Goal: Transaction & Acquisition: Purchase product/service

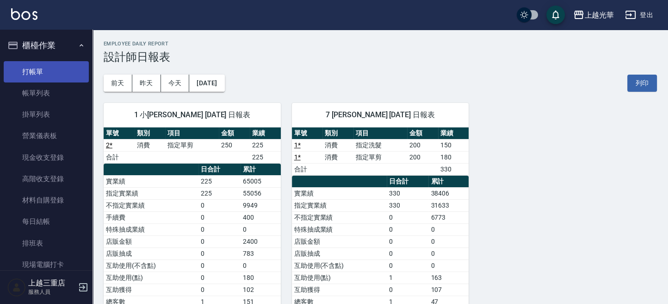
click at [47, 69] on link "打帳單" at bounding box center [46, 71] width 85 height 21
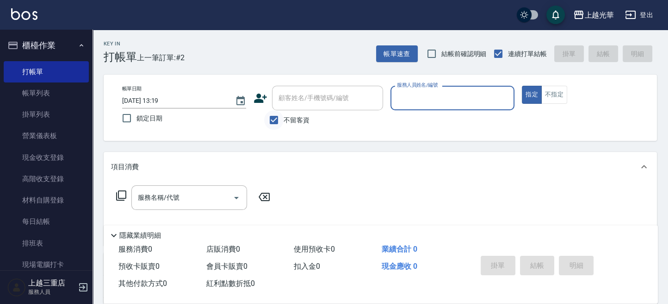
click at [272, 116] on input "不留客資" at bounding box center [273, 119] width 19 height 19
checkbox input "false"
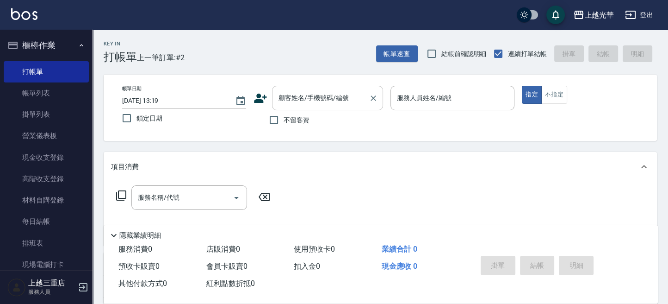
click at [278, 105] on input "顧客姓名/手機號碼/編號" at bounding box center [320, 98] width 89 height 16
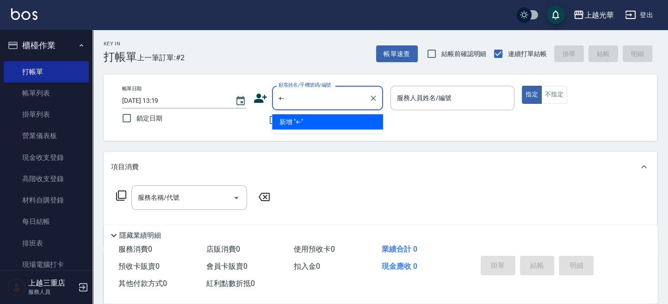
type input "+"
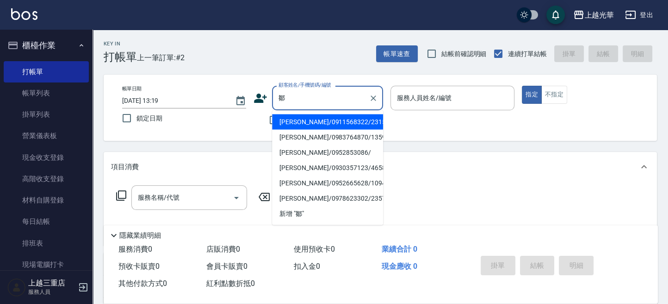
click at [302, 128] on li "[PERSON_NAME]/0911568322/2315" at bounding box center [327, 121] width 111 height 15
type input "[PERSON_NAME]/0911568322/2315"
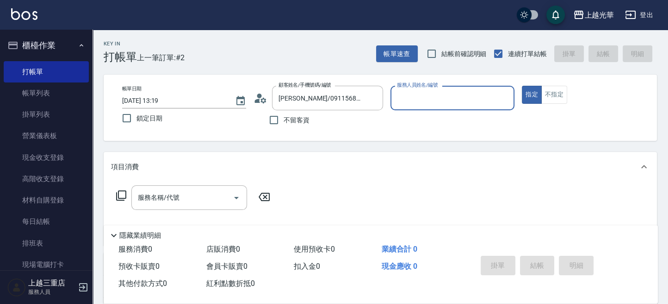
type input "小黑-3"
click at [216, 196] on input "服務名稱/代號" at bounding box center [182, 197] width 93 height 16
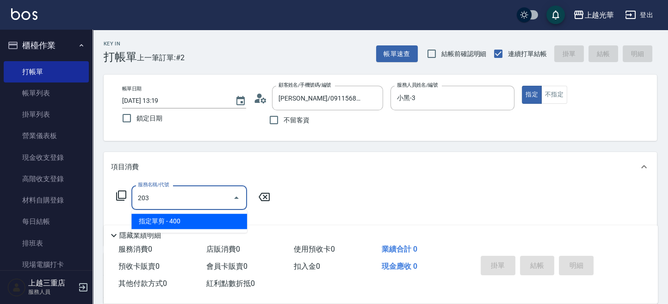
type input "指定單剪(203)"
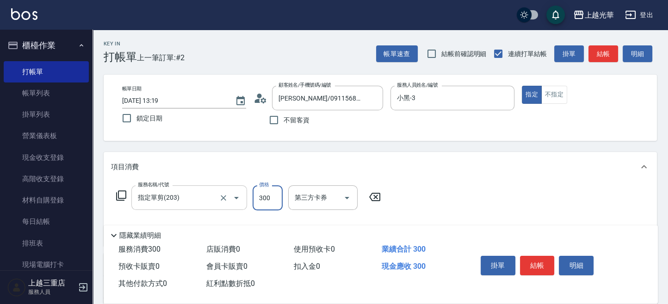
type input "300"
click at [550, 260] on button "結帳" at bounding box center [537, 264] width 35 height 19
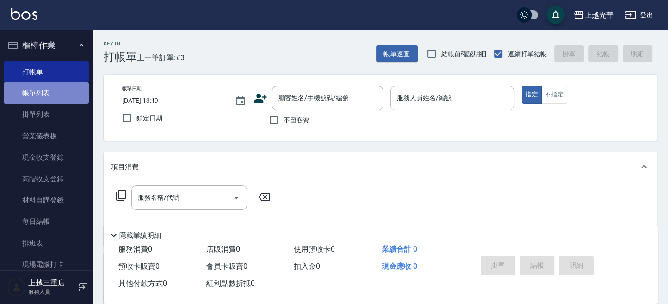
click at [46, 92] on link "帳單列表" at bounding box center [46, 92] width 85 height 21
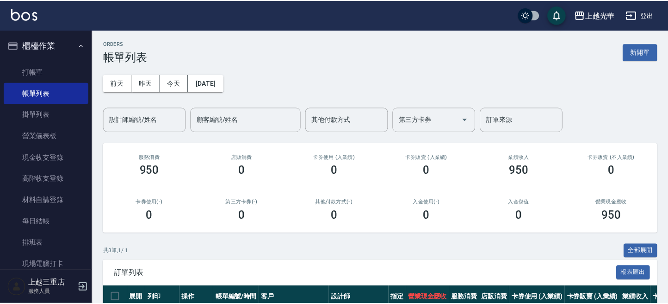
scroll to position [62, 0]
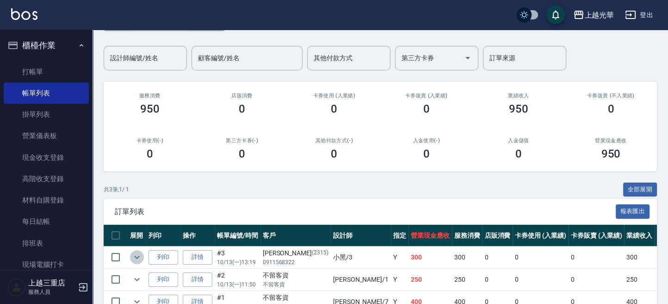
click at [138, 251] on icon "expand row" at bounding box center [136, 256] width 11 height 11
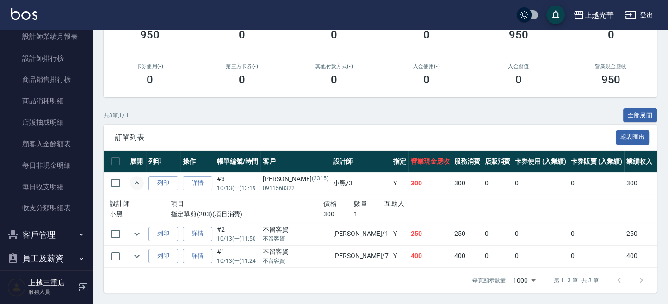
scroll to position [508, 0]
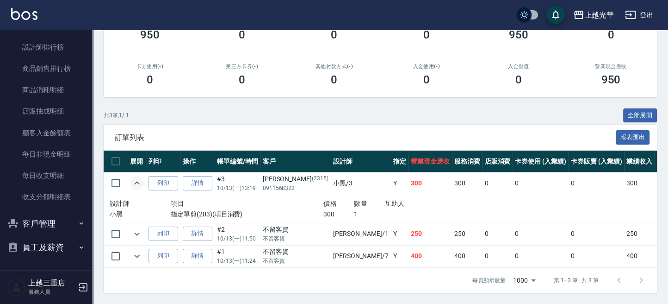
click at [43, 220] on button "客戶管理" at bounding box center [46, 223] width 85 height 24
click at [46, 249] on link "客戶列表" at bounding box center [46, 249] width 85 height 21
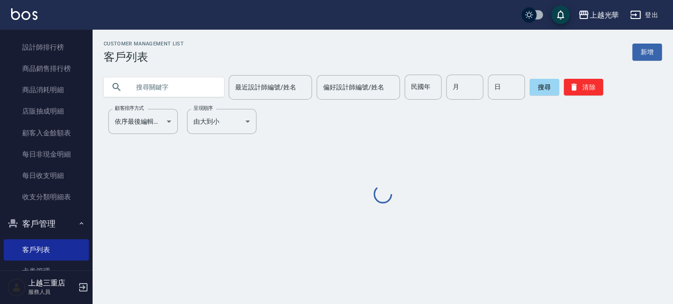
click at [168, 89] on input "text" at bounding box center [173, 86] width 87 height 25
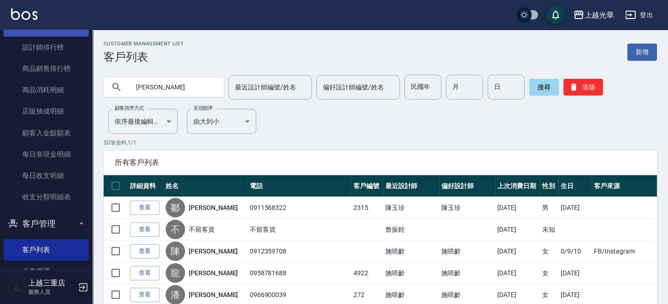
type input "[PERSON_NAME]"
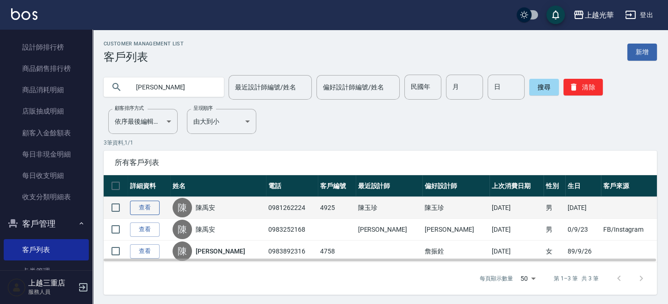
click at [155, 208] on link "查看" at bounding box center [145, 207] width 30 height 14
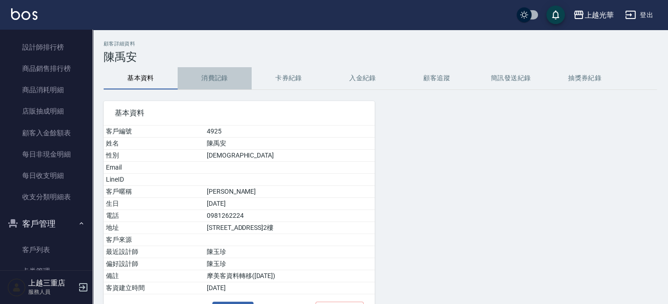
click at [222, 76] on button "消費記錄" at bounding box center [215, 78] width 74 height 22
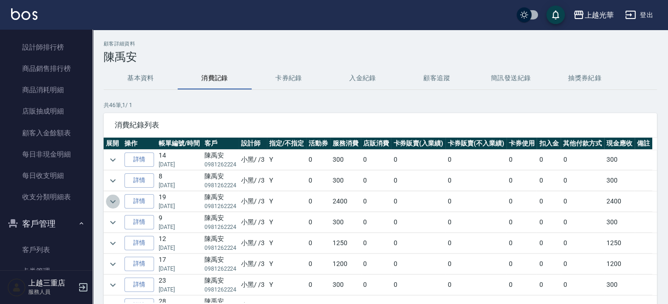
click at [118, 201] on button "expand row" at bounding box center [113, 201] width 14 height 14
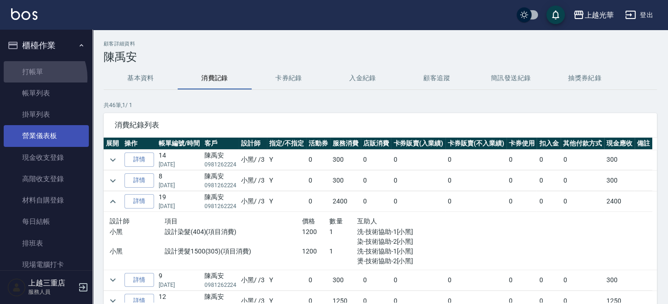
click at [34, 77] on link "打帳單" at bounding box center [46, 71] width 85 height 21
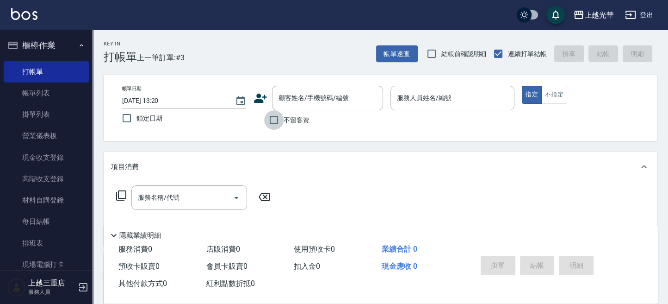
drag, startPoint x: 276, startPoint y: 122, endPoint x: 337, endPoint y: 119, distance: 61.1
click at [277, 121] on input "不留客資" at bounding box center [273, 119] width 19 height 19
checkbox input "true"
type input "1"
type button "true"
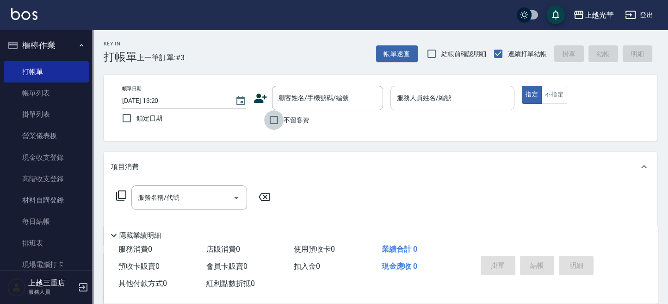
type input "小詹-1"
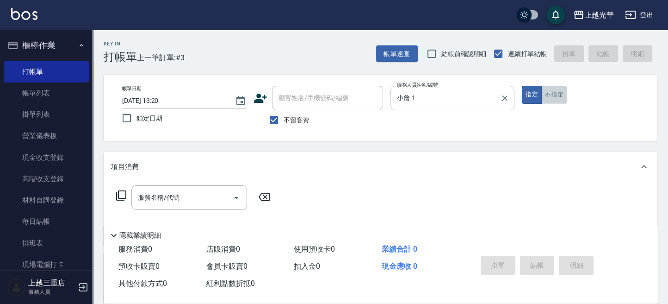
drag, startPoint x: 548, startPoint y: 95, endPoint x: 502, endPoint y: 110, distance: 48.6
click at [546, 95] on button "不指定" at bounding box center [554, 95] width 26 height 18
drag, startPoint x: 164, startPoint y: 208, endPoint x: 194, endPoint y: 204, distance: 29.9
click at [164, 206] on div "服務名稱/代號" at bounding box center [189, 197] width 116 height 25
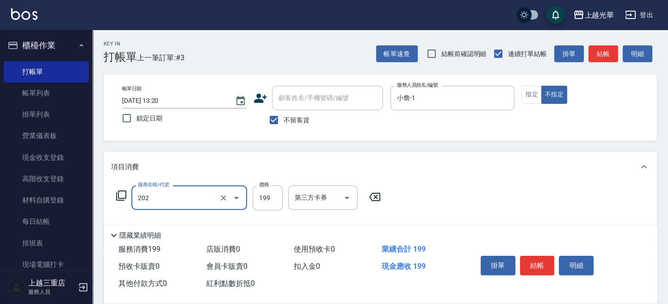
type input "不指定單剪(202)"
click at [527, 264] on div "掛單 結帳 明細" at bounding box center [537, 266] width 121 height 29
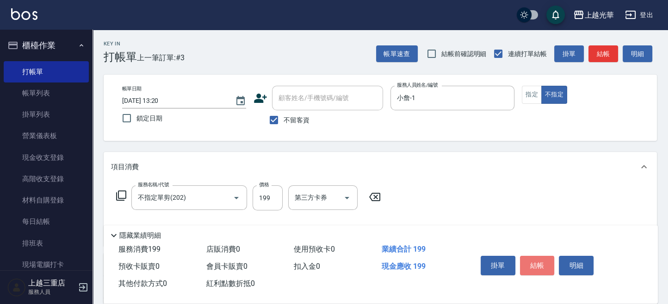
click at [526, 264] on button "結帳" at bounding box center [537, 264] width 35 height 19
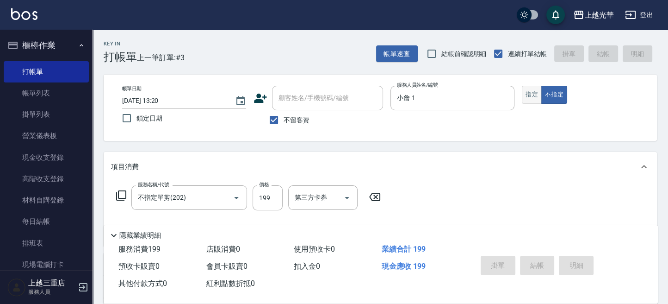
type input "[DATE] 13:42"
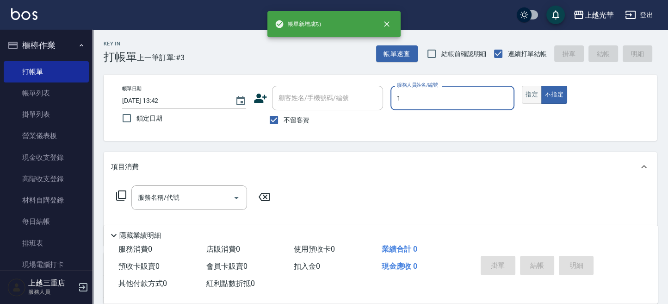
type input "1"
type button "false"
type input "小詹-1"
drag, startPoint x: 533, startPoint y: 96, endPoint x: 302, endPoint y: 143, distance: 236.1
click at [531, 96] on button "指定" at bounding box center [532, 95] width 20 height 18
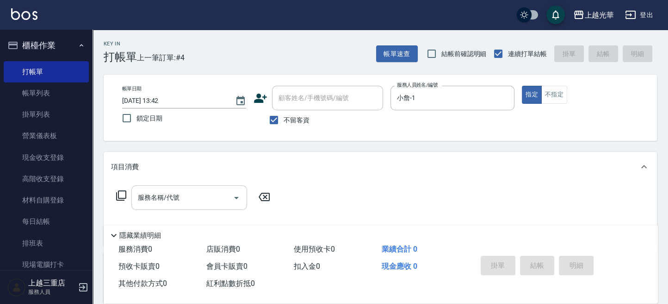
click at [166, 203] on input "服務名稱/代號" at bounding box center [182, 197] width 93 height 16
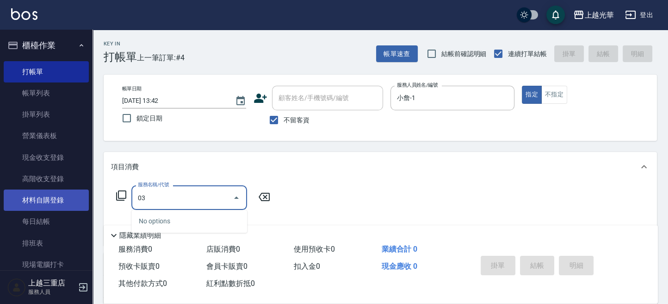
drag, startPoint x: 161, startPoint y: 199, endPoint x: 39, endPoint y: 199, distance: 122.2
click at [39, 199] on div "上越光華 登出 櫃檯作業 打帳單 帳單列表 掛單列表 營業儀表板 現金收支登錄 高階收支登錄 材料自購登錄 每日結帳 排班表 現場電腦打卡 預約管理 預約管理…" at bounding box center [334, 214] width 668 height 429
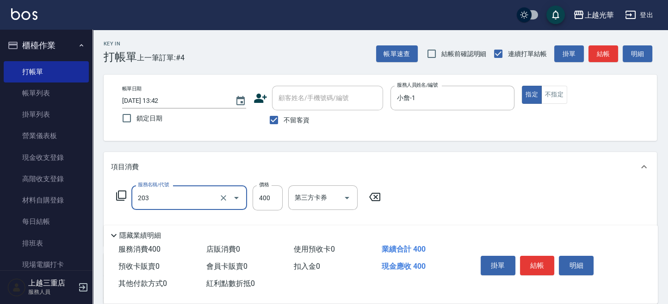
type input "指定單剪(203)"
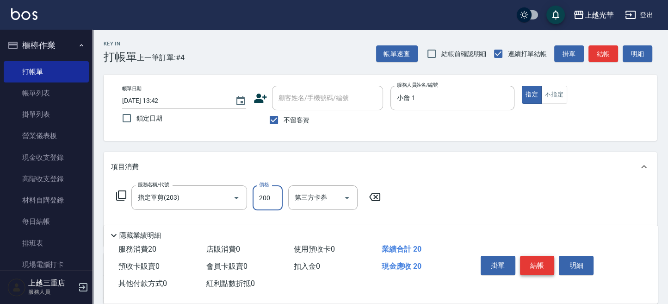
type input "200"
click at [532, 266] on button "結帳" at bounding box center [537, 264] width 35 height 19
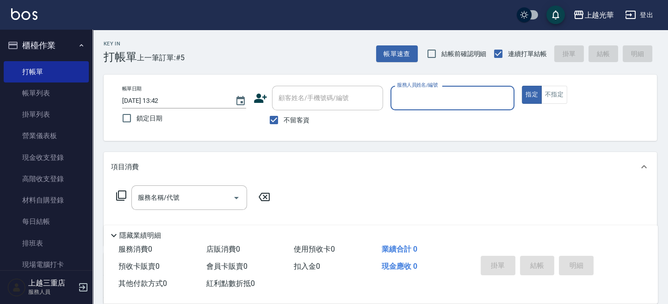
click at [296, 126] on label "不留客資" at bounding box center [286, 119] width 45 height 19
click at [284, 126] on input "不留客資" at bounding box center [273, 119] width 19 height 19
checkbox input "false"
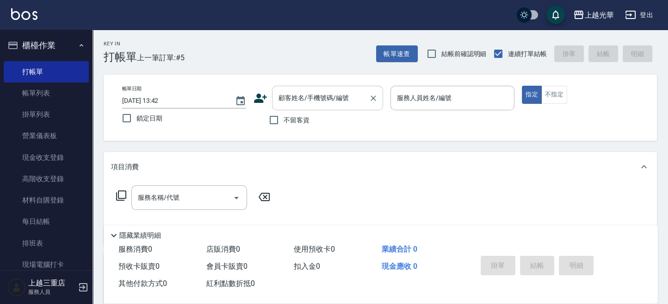
click at [296, 104] on input "顧客姓名/手機號碼/編號" at bounding box center [320, 98] width 89 height 16
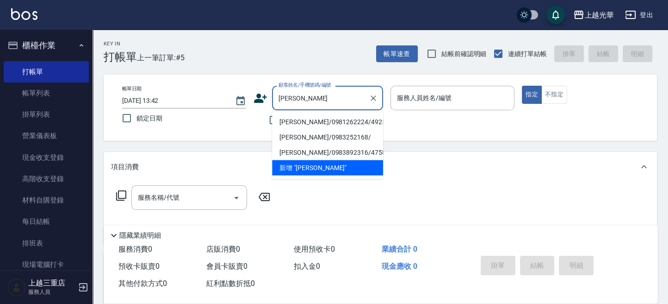
click at [295, 118] on li "[PERSON_NAME]/0981262224/4925" at bounding box center [327, 121] width 111 height 15
type input "[PERSON_NAME]/0981262224/4925"
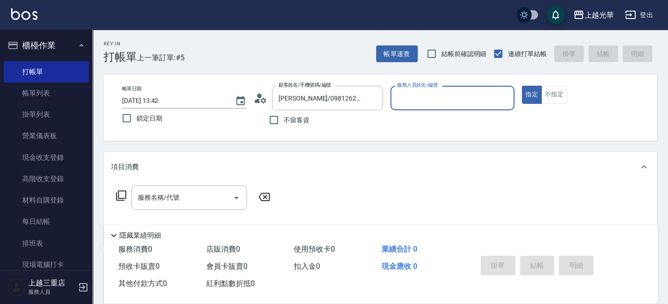
type input "小黑-3"
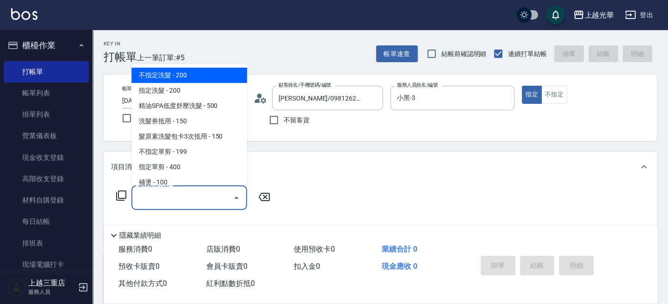
click at [166, 193] on input "服務名稱/代號" at bounding box center [182, 197] width 93 height 16
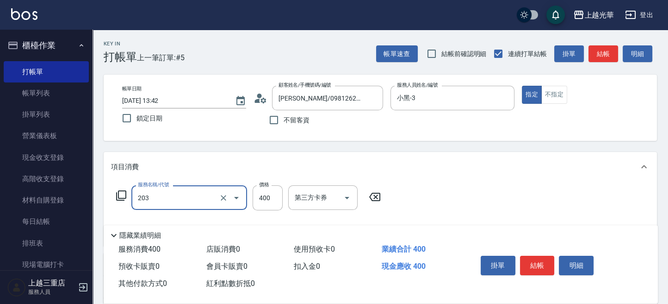
type input "指定單剪(203)"
click at [373, 195] on icon at bounding box center [374, 196] width 23 height 11
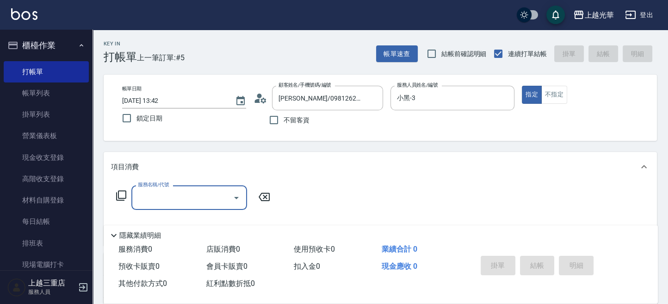
click at [118, 192] on icon at bounding box center [121, 195] width 10 height 10
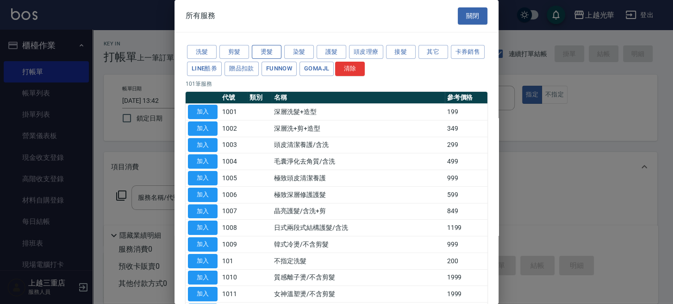
click at [275, 53] on button "燙髮" at bounding box center [267, 52] width 30 height 14
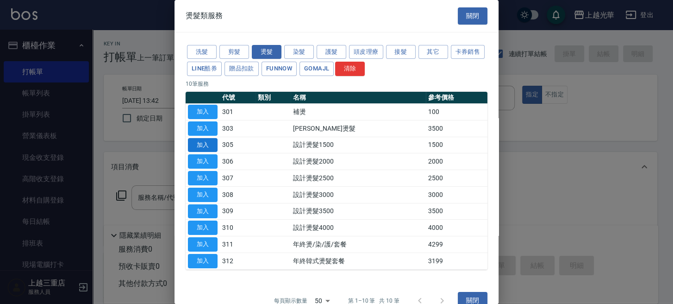
click at [208, 142] on button "加入" at bounding box center [203, 145] width 30 height 14
type input "設計燙髮1500(305)"
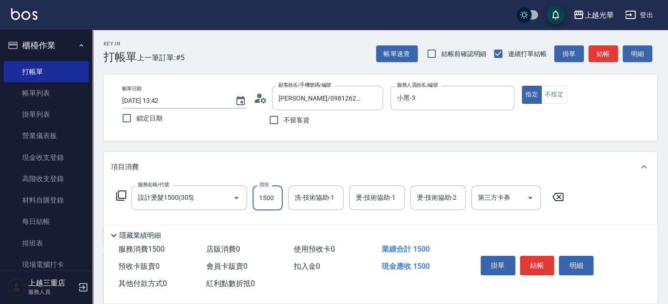
click at [261, 199] on input "1500" at bounding box center [268, 197] width 30 height 25
type input "1200"
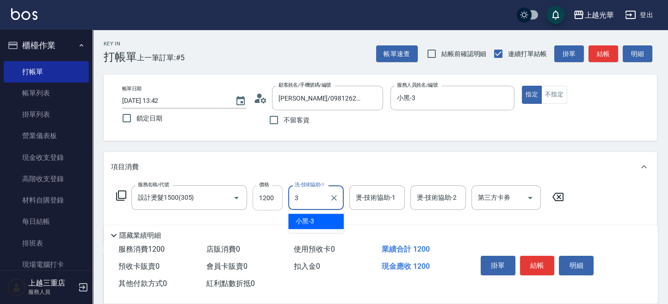
type input "小黑-3"
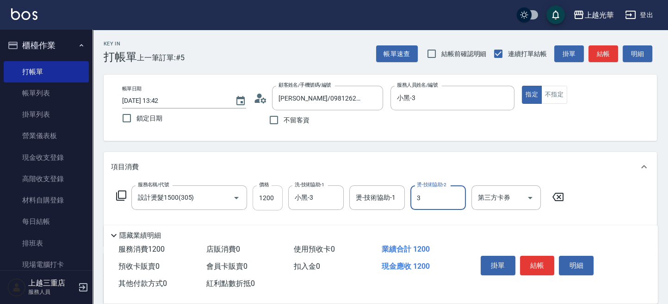
type input "小黑-3"
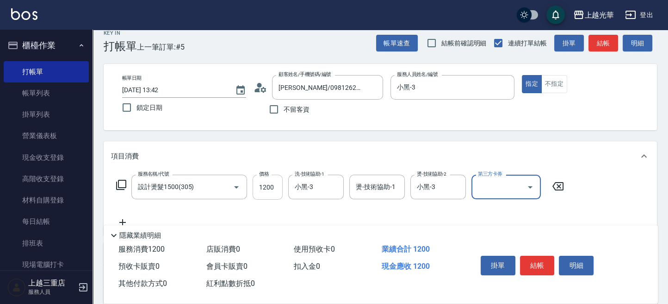
scroll to position [62, 0]
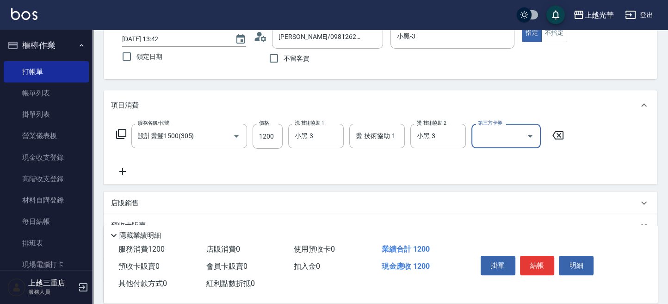
click at [124, 172] on icon at bounding box center [122, 171] width 23 height 11
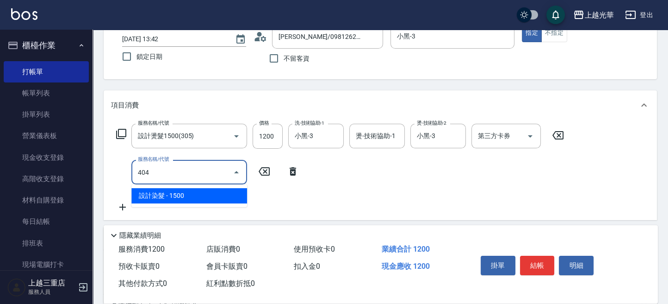
type input "設計染髮(404)"
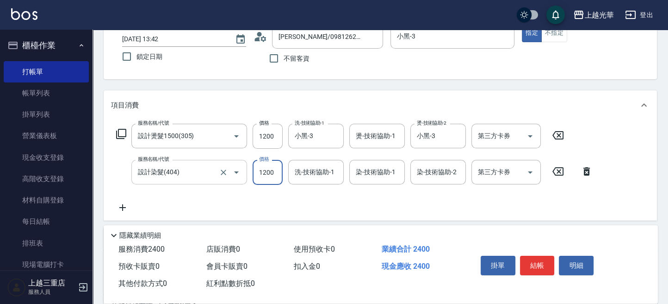
type input "1200"
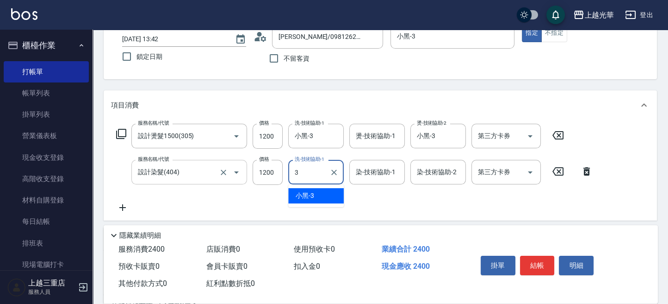
type input "小黑-3"
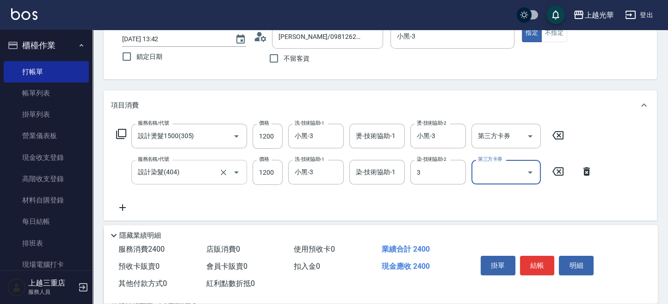
type input "小黑-3"
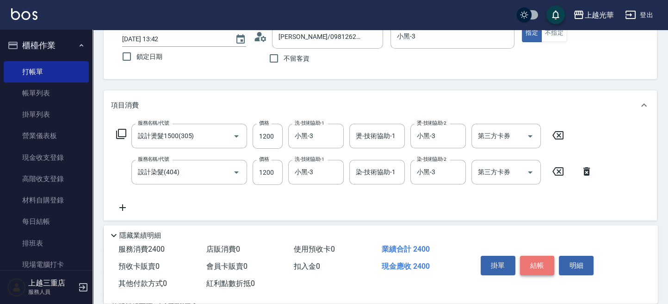
click at [540, 265] on button "結帳" at bounding box center [537, 264] width 35 height 19
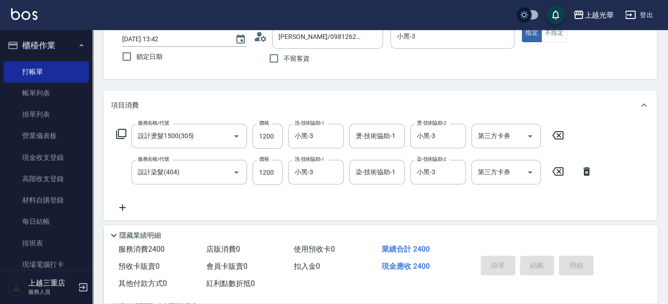
type input "[DATE] 13:47"
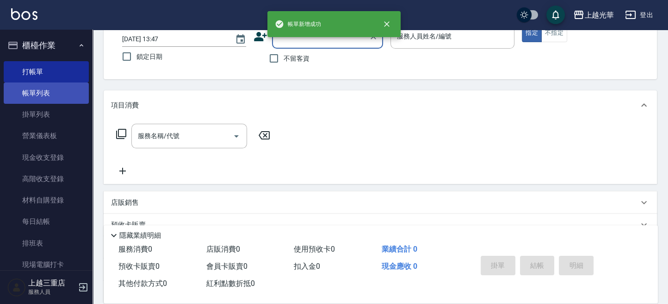
click at [53, 90] on link "帳單列表" at bounding box center [46, 92] width 85 height 21
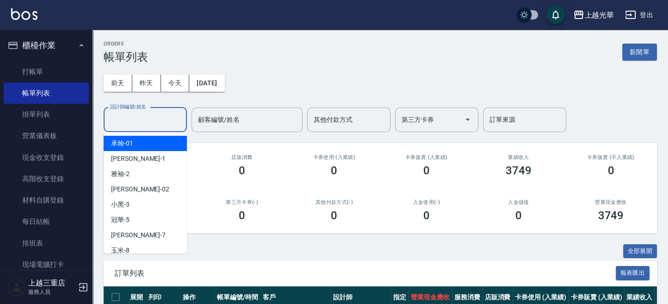
click at [171, 112] on input "設計師編號/姓名" at bounding box center [145, 120] width 75 height 16
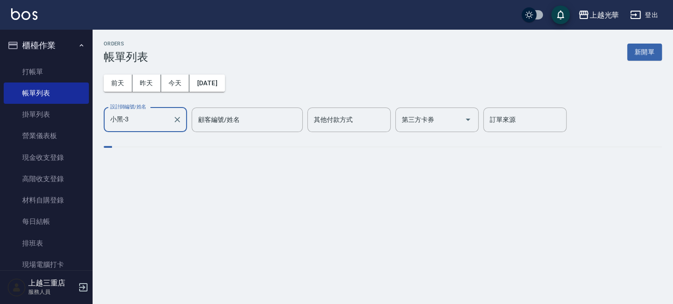
type input "小黑-3"
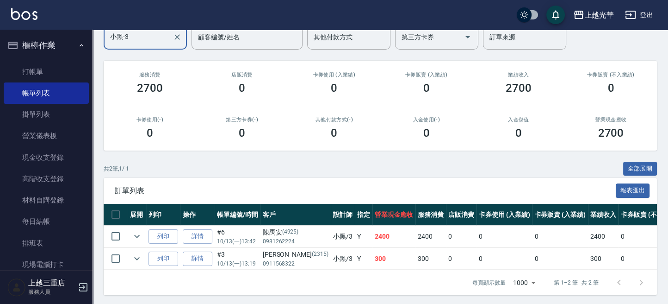
scroll to position [93, 0]
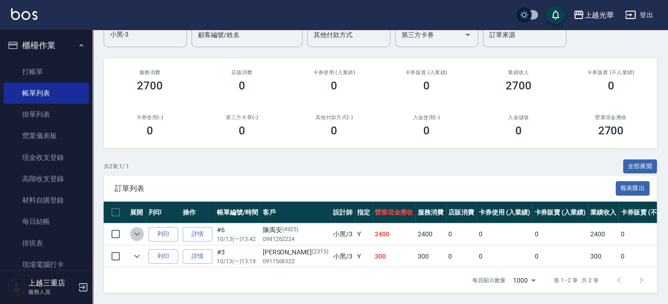
click at [133, 228] on icon "expand row" at bounding box center [136, 233] width 11 height 11
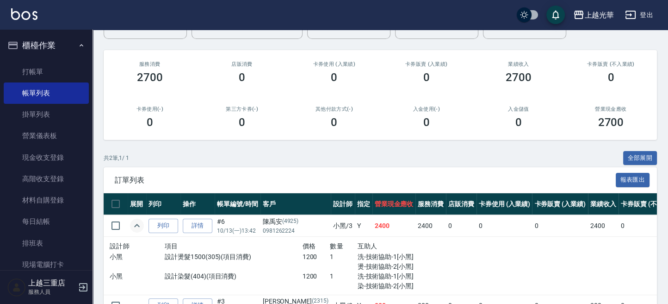
click at [133, 222] on icon "expand row" at bounding box center [136, 225] width 11 height 11
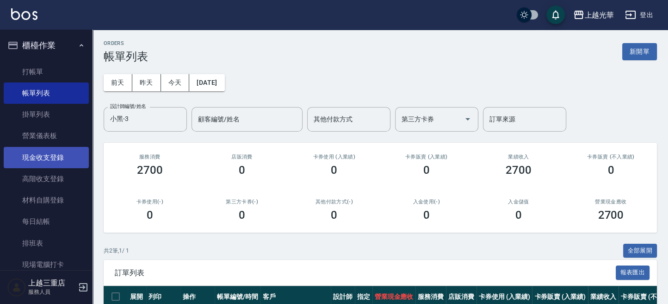
scroll to position [0, 0]
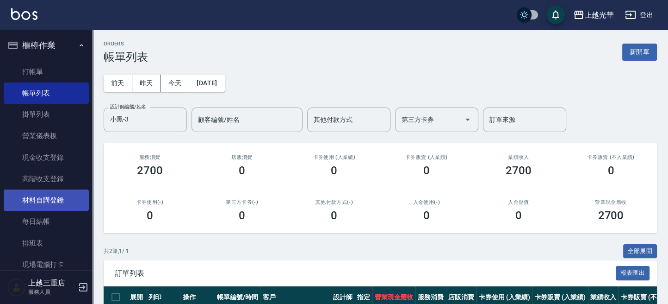
click at [61, 196] on link "材料自購登錄" at bounding box center [46, 199] width 85 height 21
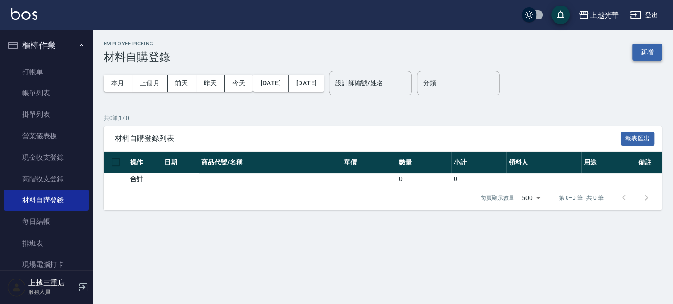
click at [656, 46] on button "新增" at bounding box center [647, 51] width 30 height 17
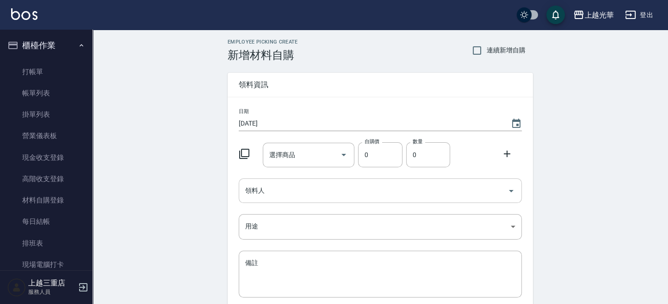
click at [370, 190] on input "領料人" at bounding box center [373, 190] width 261 height 16
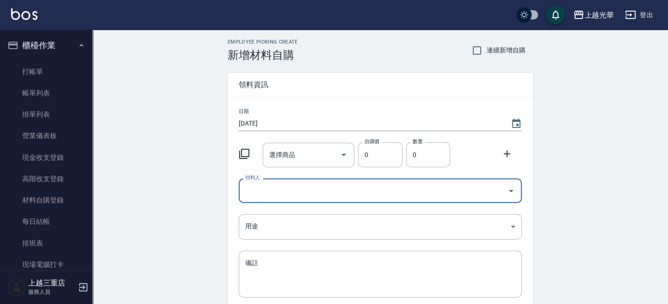
click at [369, 196] on input "領料人" at bounding box center [373, 190] width 261 height 16
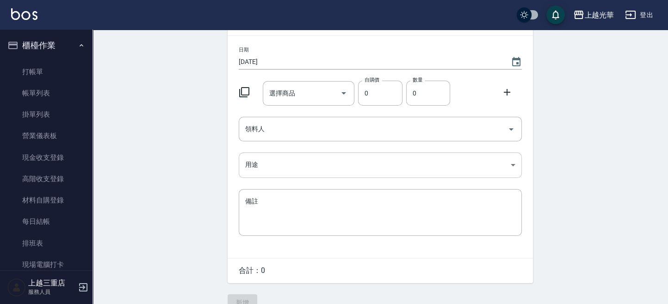
scroll to position [78, 0]
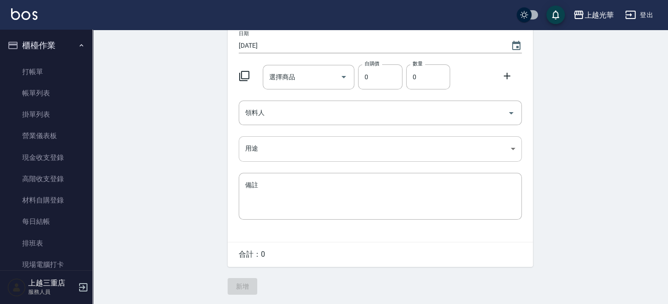
click at [359, 146] on body "上越光華 登出 櫃檯作業 打帳單 帳單列表 掛單列表 營業儀表板 現金收支登錄 高階收支登錄 材料自購登錄 每日結帳 排班表 現場電腦打卡 預約管理 預約管理…" at bounding box center [334, 112] width 668 height 381
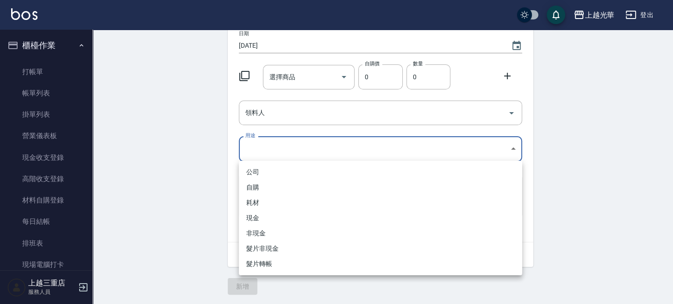
drag, startPoint x: 197, startPoint y: 148, endPoint x: 219, endPoint y: 153, distance: 23.2
click at [197, 149] on div at bounding box center [336, 152] width 673 height 304
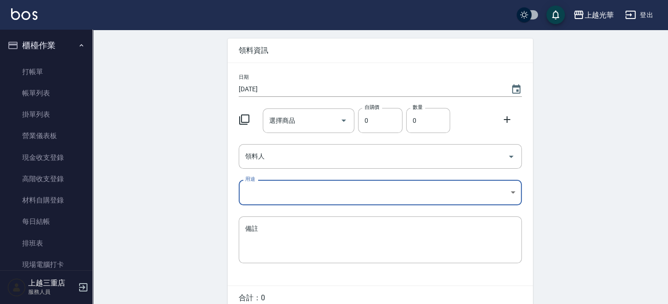
scroll to position [0, 0]
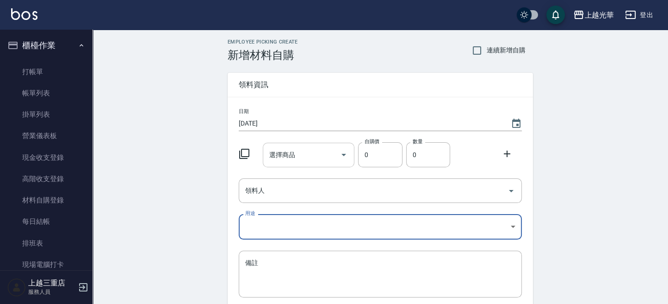
click at [323, 155] on input "選擇商品" at bounding box center [302, 155] width 70 height 16
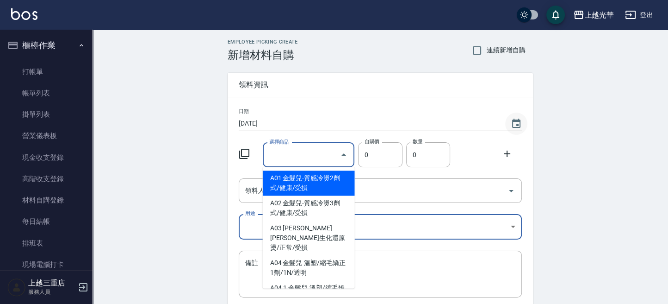
click at [518, 126] on icon "Choose date, selected date is 2025-10-13" at bounding box center [516, 123] width 11 height 11
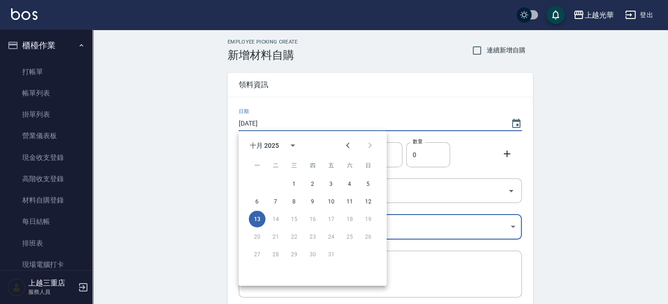
click at [506, 156] on icon at bounding box center [507, 153] width 11 height 11
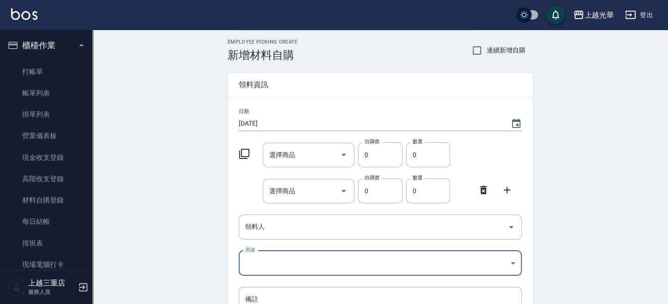
click at [247, 153] on icon at bounding box center [244, 153] width 11 height 11
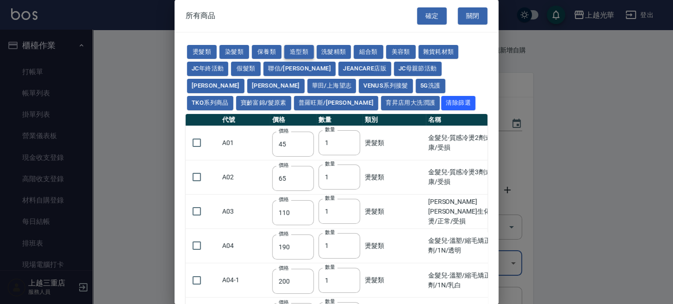
click at [302, 55] on button "造型類" at bounding box center [299, 52] width 30 height 14
type input "110"
type input "252"
type input "70"
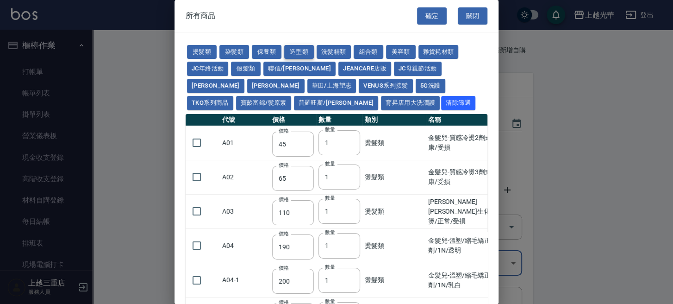
type input "338"
type input "290"
type input "192"
type input "50"
type input "280"
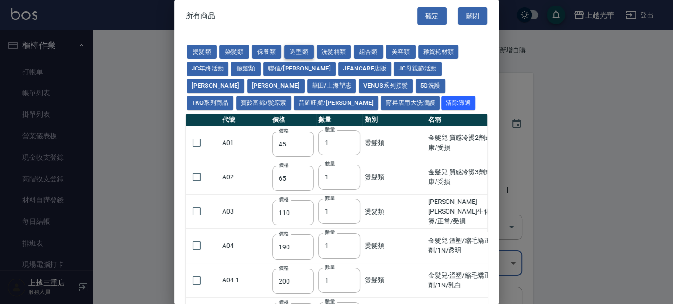
type input "130"
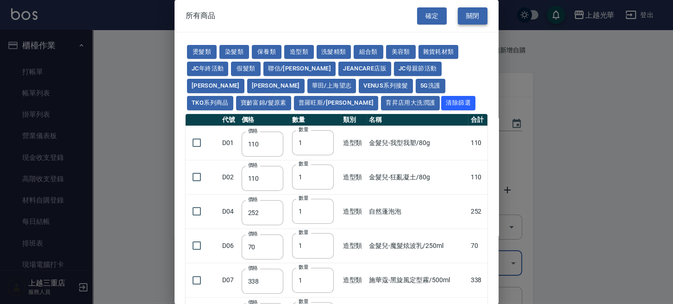
click at [474, 18] on button "關閉" at bounding box center [473, 15] width 30 height 17
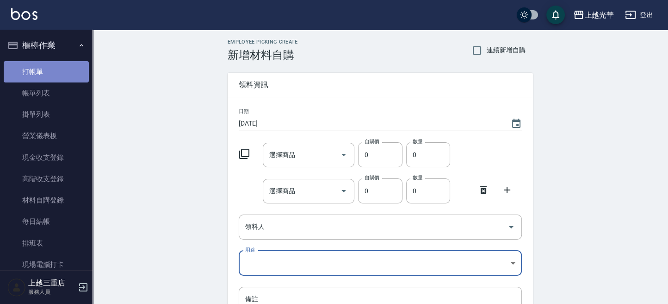
click at [47, 76] on link "打帳單" at bounding box center [46, 71] width 85 height 21
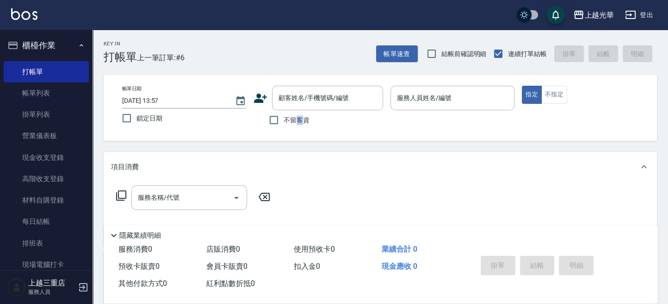
click at [298, 126] on label "不留客資" at bounding box center [286, 119] width 45 height 19
click at [299, 123] on span "不留客資" at bounding box center [297, 120] width 26 height 10
click at [284, 123] on input "不留客資" at bounding box center [273, 119] width 19 height 19
checkbox input "true"
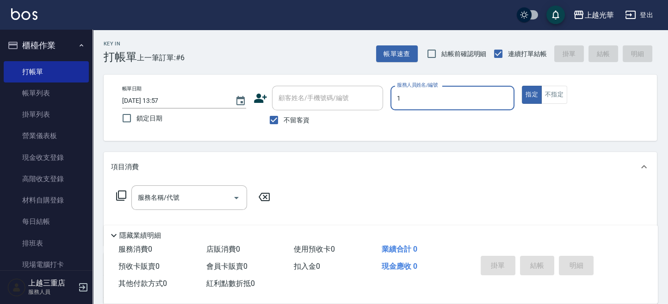
type input "1"
type button "true"
type input "小詹-1"
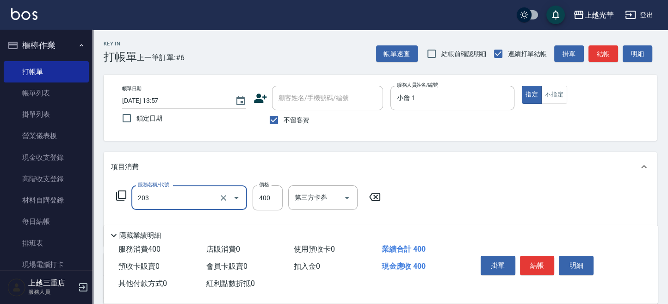
type input "指定單剪(203)"
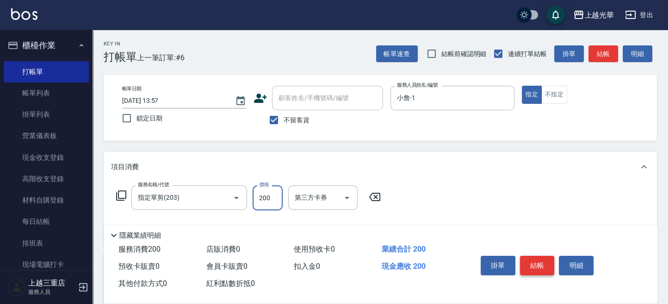
type input "200"
click at [549, 270] on button "結帳" at bounding box center [537, 264] width 35 height 19
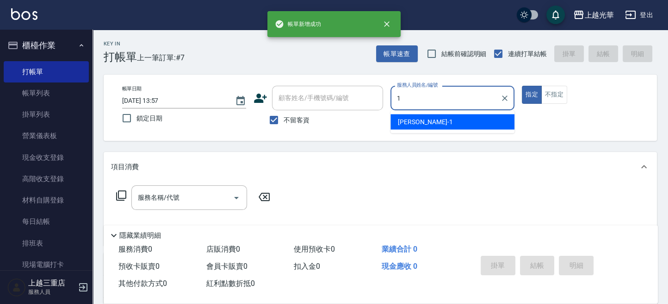
type input "小詹-1"
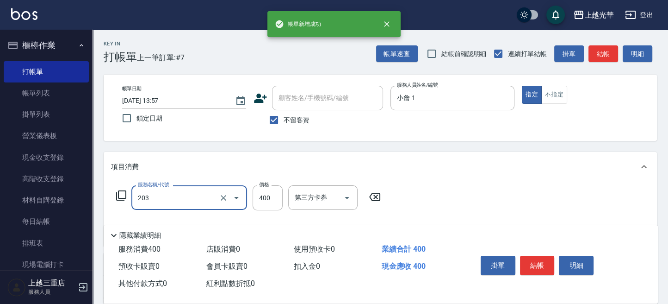
type input "指定單剪(203)"
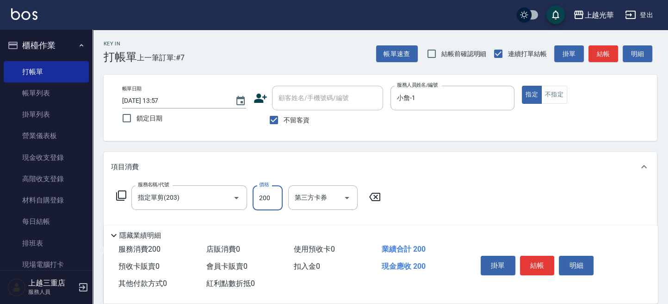
scroll to position [62, 0]
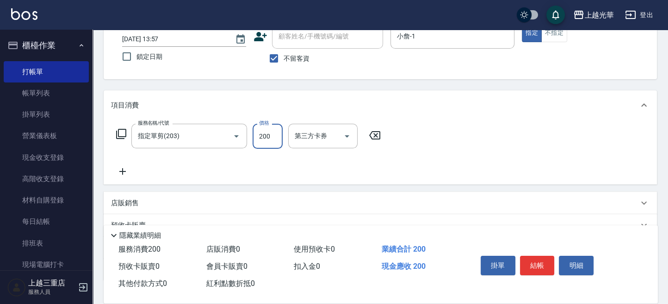
type input "200"
click at [126, 169] on icon at bounding box center [122, 171] width 23 height 11
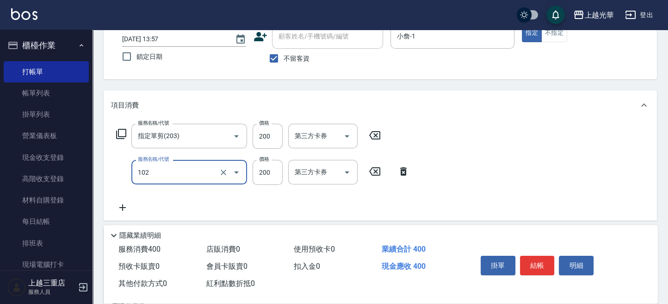
type input "指定洗髮(102)"
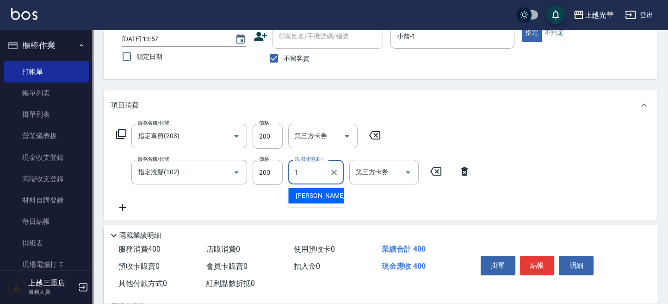
type input "小詹-1"
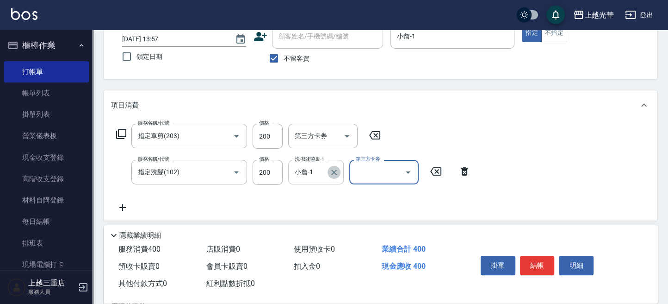
click at [336, 173] on icon "Clear" at bounding box center [333, 171] width 9 height 9
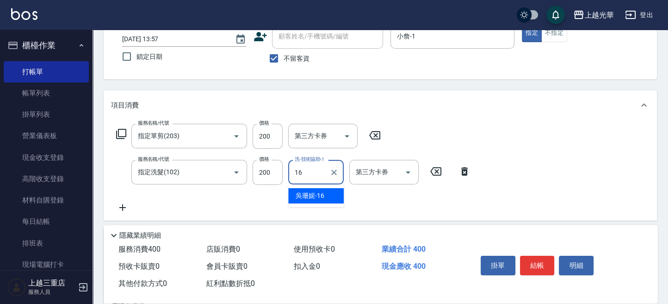
type input "吳珊妮-16"
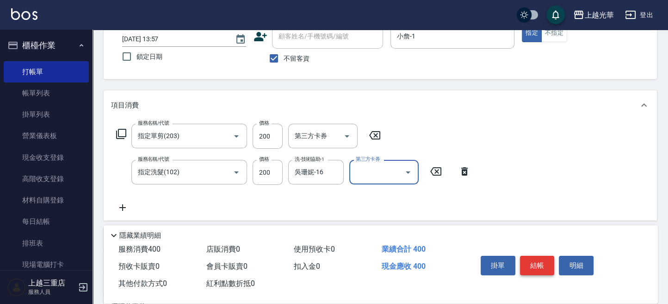
click at [526, 259] on button "結帳" at bounding box center [537, 264] width 35 height 19
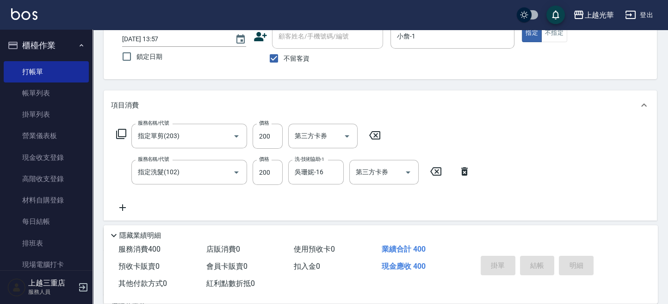
type input "[DATE] 13:58"
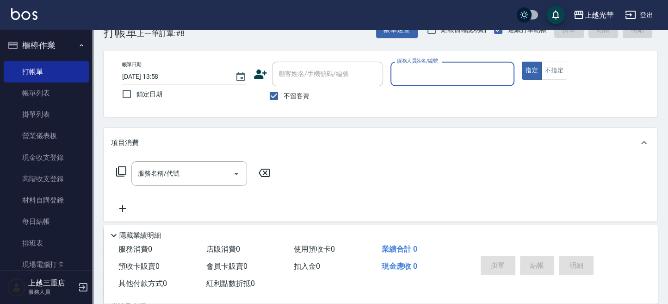
scroll to position [0, 0]
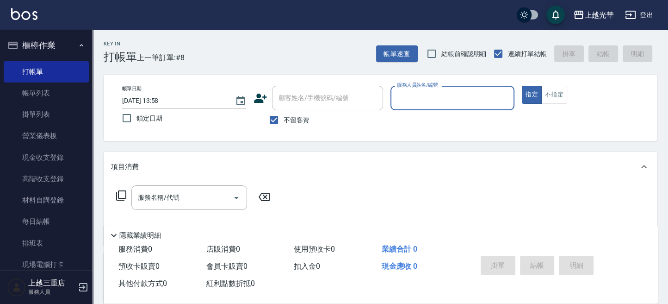
click at [439, 101] on input "服務人員姓名/編號" at bounding box center [453, 98] width 116 height 16
type input "小紫-7"
drag, startPoint x: 526, startPoint y: 93, endPoint x: 279, endPoint y: 177, distance: 260.6
click at [525, 93] on button "指定" at bounding box center [532, 95] width 20 height 18
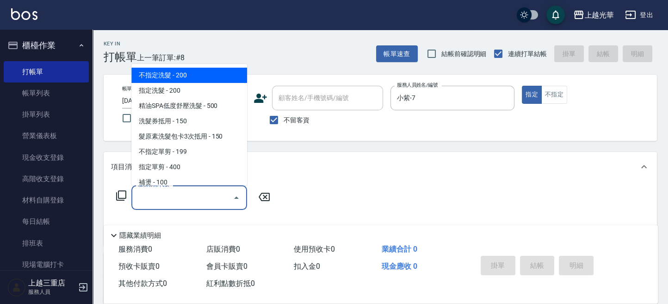
click at [209, 201] on input "服務名稱/代號" at bounding box center [182, 197] width 93 height 16
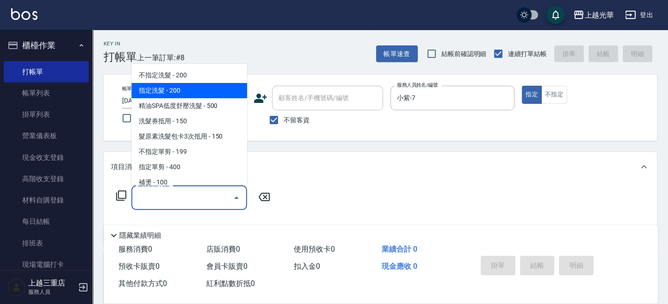
click at [203, 83] on span "指定洗髮 - 200" at bounding box center [189, 90] width 116 height 15
type input "指定洗髮(102)"
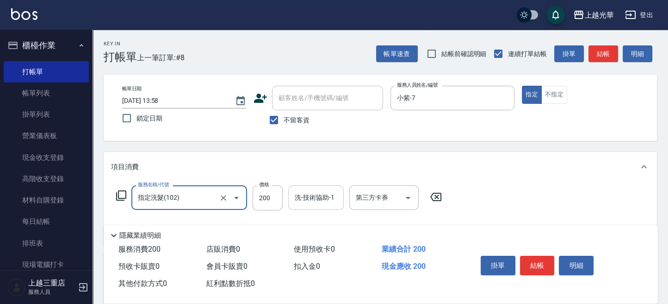
click at [318, 198] on div "洗-技術協助-1 洗-技術協助-1" at bounding box center [316, 197] width 56 height 25
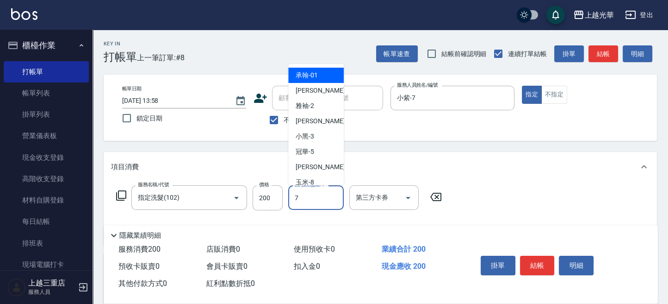
type input "小紫-7"
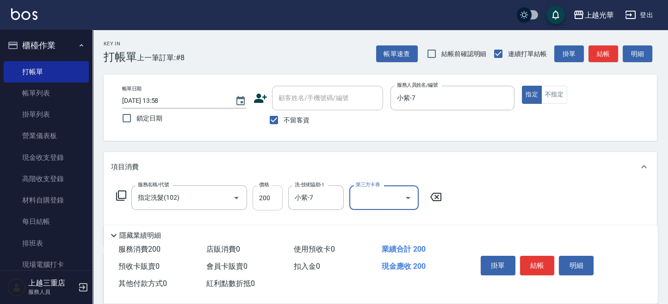
scroll to position [62, 0]
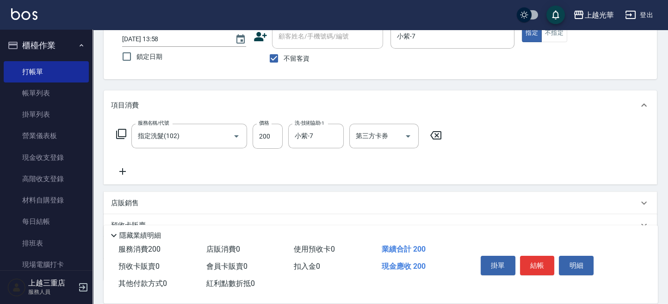
click at [125, 171] on icon at bounding box center [122, 171] width 6 height 6
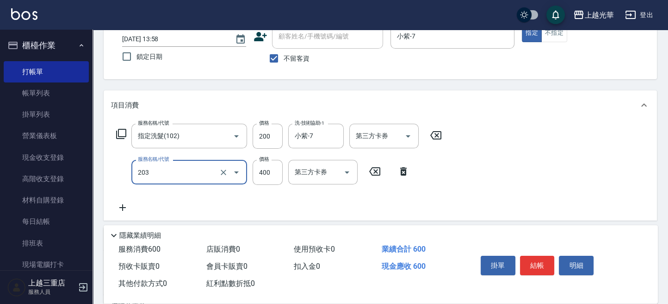
type input "指定單剪(203)"
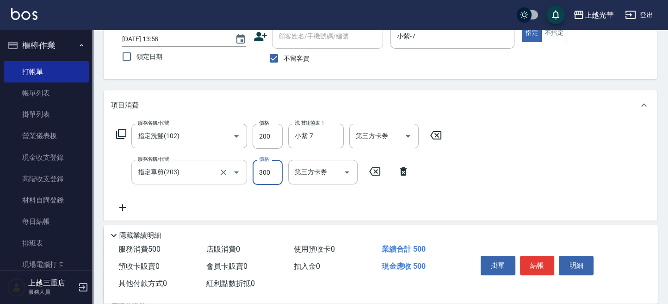
type input "300"
click at [514, 160] on div "服務名稱/代號 指定洗髮(102) 服務名稱/代號 價格 200 價格 洗-技術協助-1 小紫-7 洗-技術協助-1 第三方卡券 第三方卡券 服務名稱/代號 …" at bounding box center [380, 170] width 553 height 100
click at [539, 261] on button "結帳" at bounding box center [537, 264] width 35 height 19
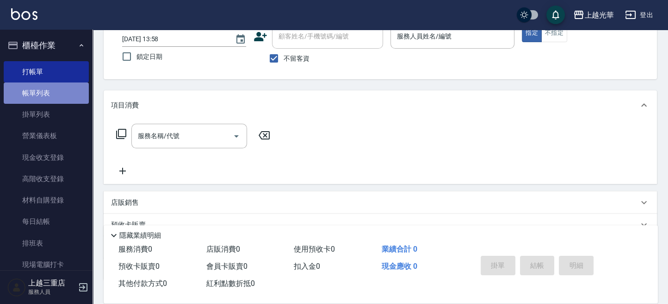
click at [53, 88] on link "帳單列表" at bounding box center [46, 92] width 85 height 21
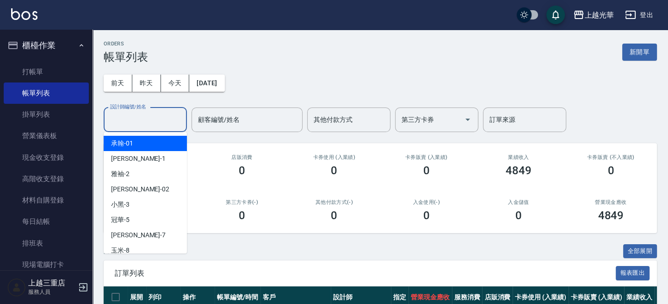
drag, startPoint x: 169, startPoint y: 115, endPoint x: 170, endPoint y: 109, distance: 6.5
click at [169, 114] on input "設計師編號/姓名" at bounding box center [145, 120] width 75 height 16
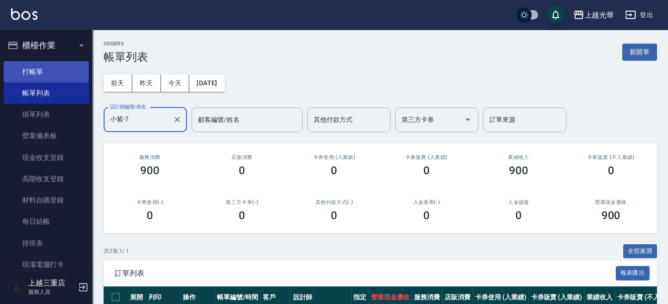
type input "小紫-7"
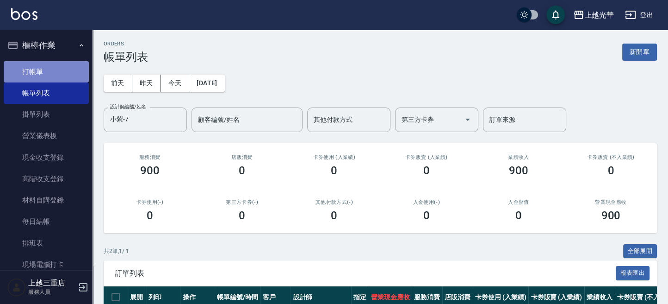
click at [72, 75] on link "打帳單" at bounding box center [46, 71] width 85 height 21
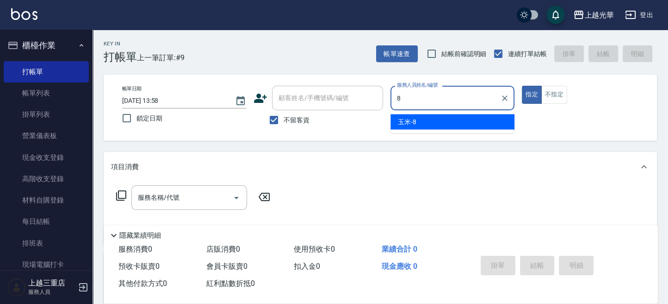
type input "玉米-8"
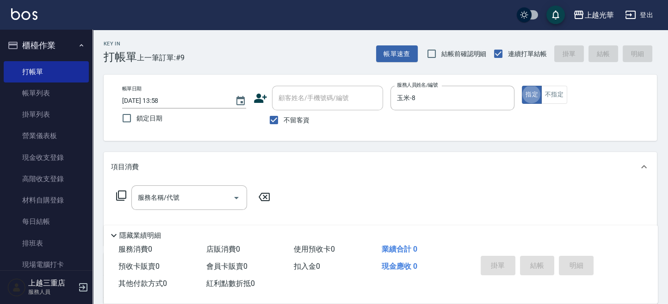
type button "true"
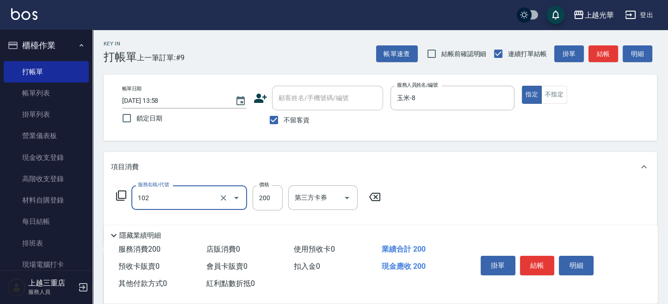
type input "指定洗髮(102)"
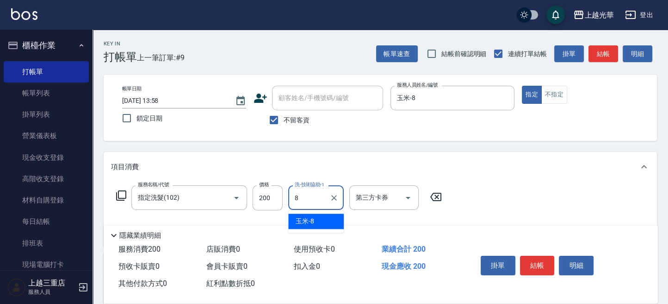
type input "玉米-8"
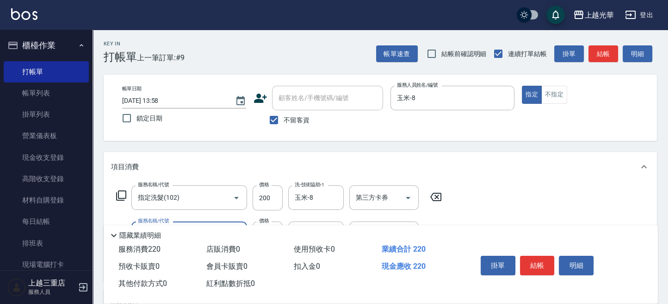
type input "潤絲(801)"
type input "玉米-8"
click at [610, 57] on button "結帳" at bounding box center [604, 53] width 30 height 17
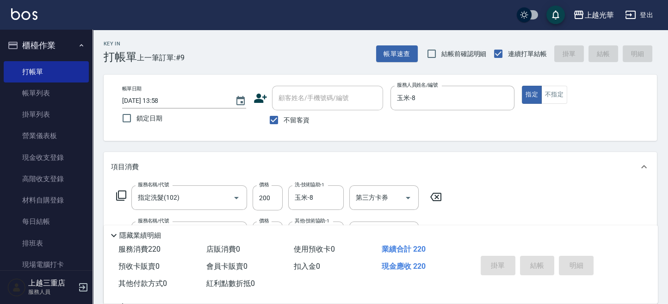
type input "[DATE] 14:18"
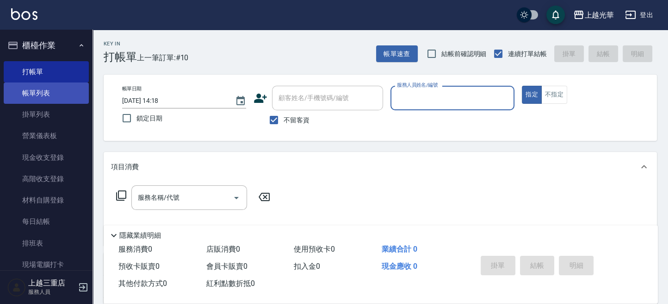
click at [17, 91] on link "帳單列表" at bounding box center [46, 92] width 85 height 21
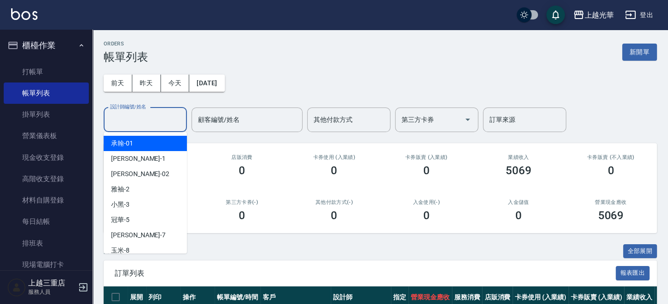
click at [146, 123] on input "設計師編號/姓名" at bounding box center [145, 120] width 75 height 16
click at [136, 156] on div "小[PERSON_NAME] -1" at bounding box center [145, 158] width 83 height 15
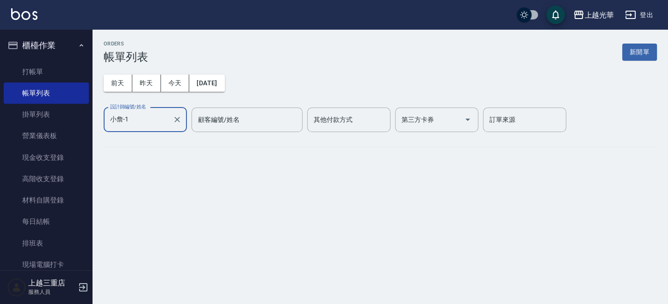
type input "小詹-1"
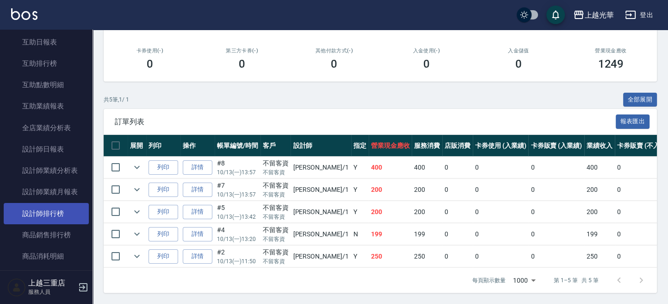
scroll to position [370, 0]
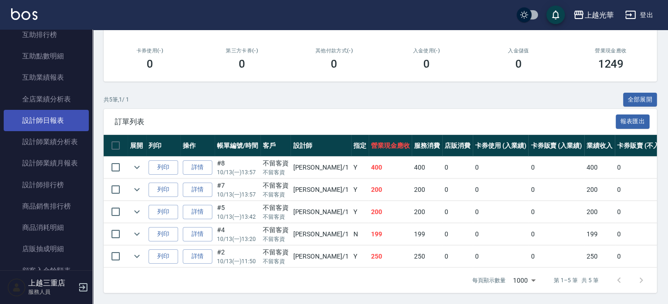
click at [57, 122] on link "設計師日報表" at bounding box center [46, 120] width 85 height 21
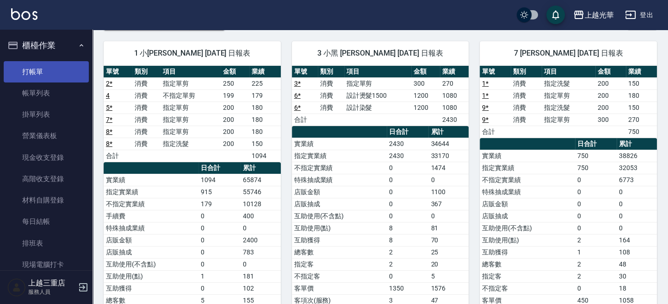
click at [49, 73] on link "打帳單" at bounding box center [46, 71] width 85 height 21
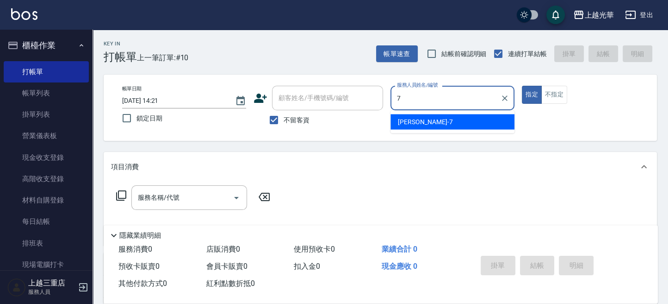
type input "小紫-7"
type button "true"
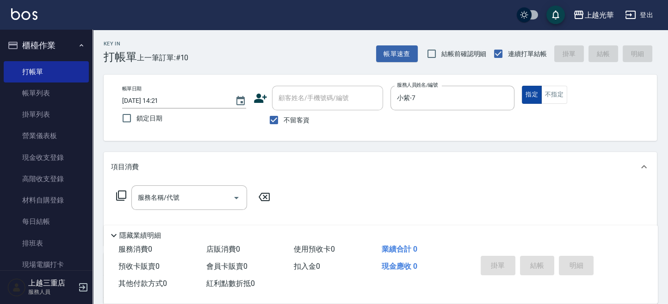
click at [522, 93] on button "指定" at bounding box center [532, 95] width 20 height 18
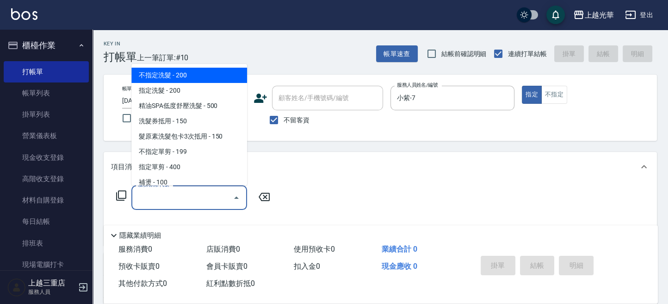
click at [187, 201] on input "服務名稱/代號" at bounding box center [182, 197] width 93 height 16
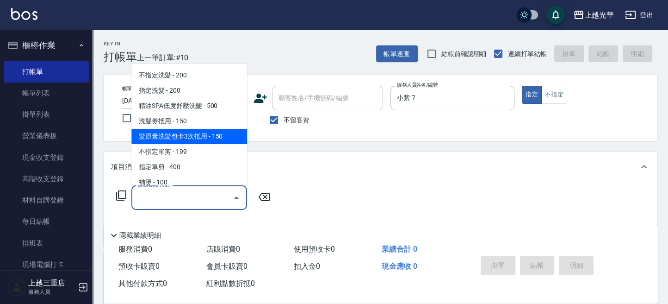
scroll to position [123, 0]
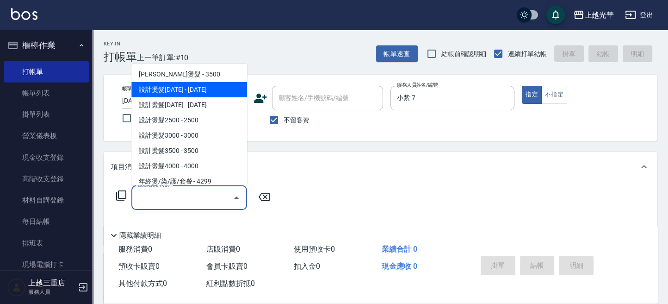
click at [209, 89] on span "設計燙髮[DATE] - [DATE]" at bounding box center [189, 89] width 116 height 15
type input "設計燙髮1500(305)"
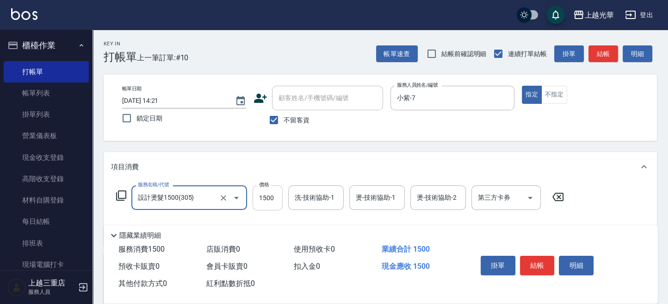
click at [267, 194] on input "1500" at bounding box center [268, 197] width 30 height 25
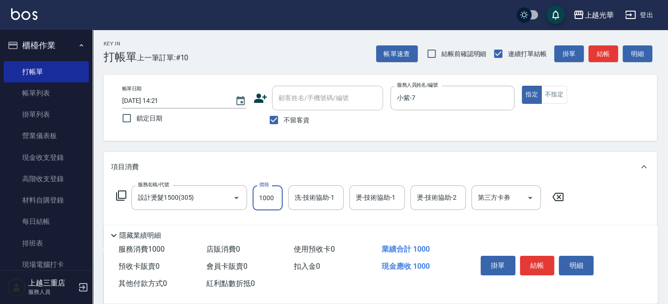
type input "1000"
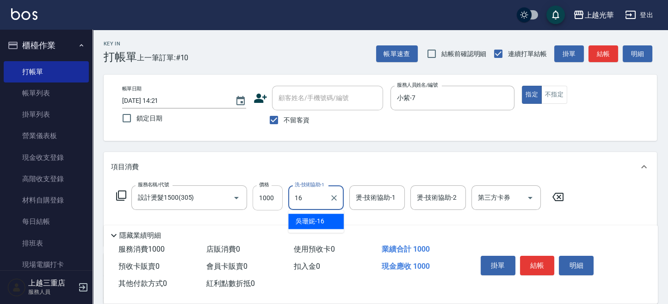
type input "吳珊妮-16"
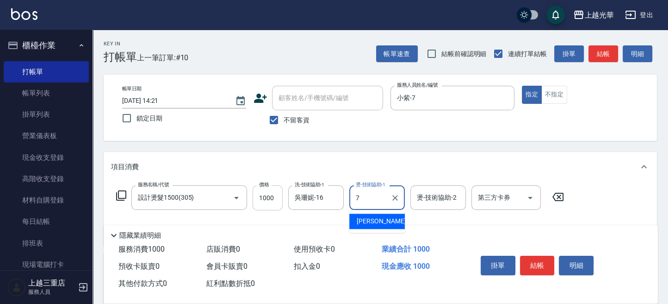
type input "小紫-7"
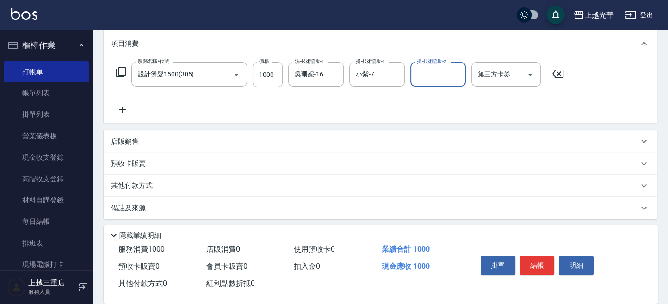
click at [119, 105] on icon at bounding box center [122, 109] width 23 height 11
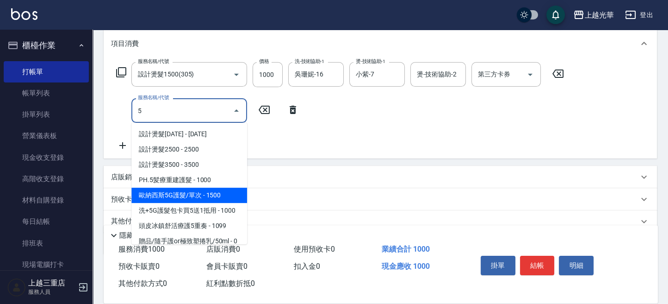
click at [215, 194] on span "歐納西斯5G護髮/單次 - 1500" at bounding box center [189, 194] width 116 height 15
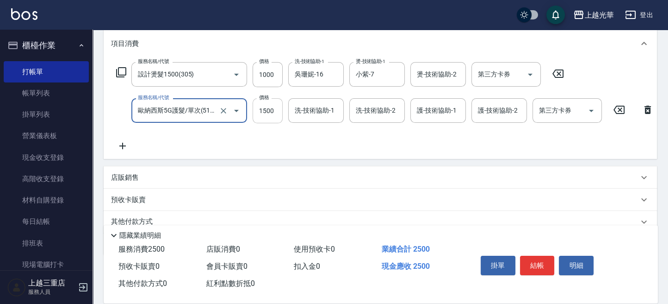
type input "歐納西斯5G護髮/單次(514)"
type input "1000"
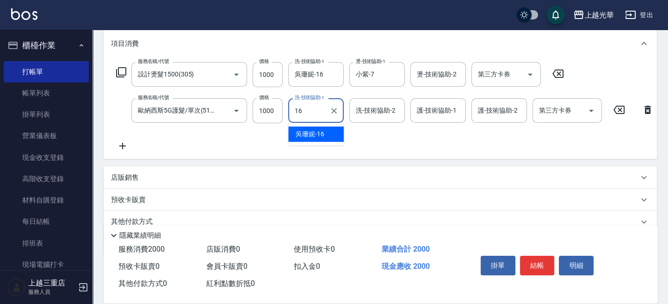
type input "吳珊妮-16"
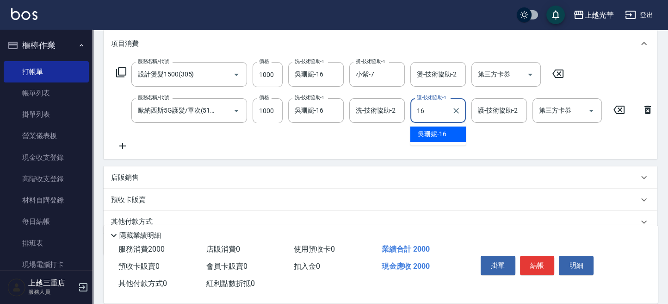
type input "吳珊妮-16"
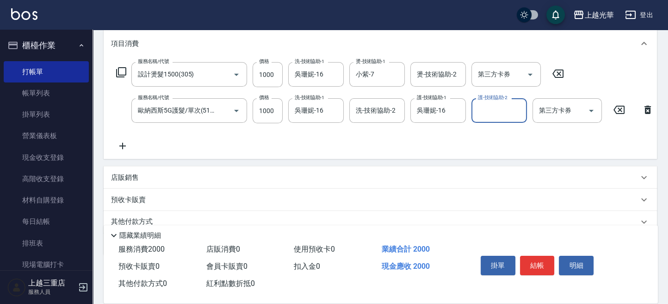
click at [309, 141] on div "服務名稱/代號 設計燙髮1500(305) 服務名稱/代號 價格 1000 價格 洗-技術協助-1 [PERSON_NAME]-16 洗-技術協助-1 燙-技…" at bounding box center [385, 106] width 548 height 89
click at [548, 266] on button "結帳" at bounding box center [537, 264] width 35 height 19
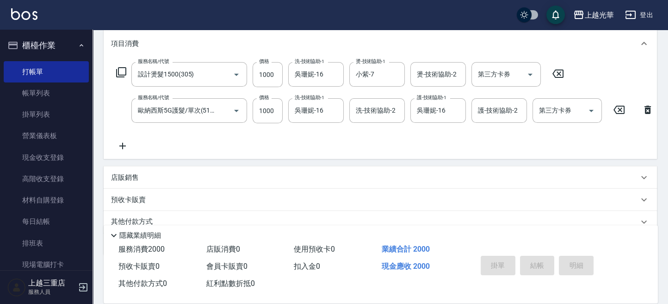
type input "[DATE] 14:37"
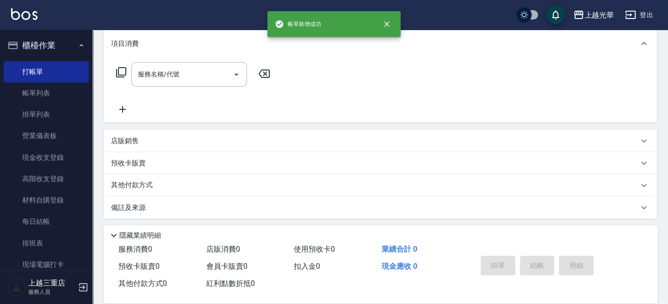
scroll to position [0, 0]
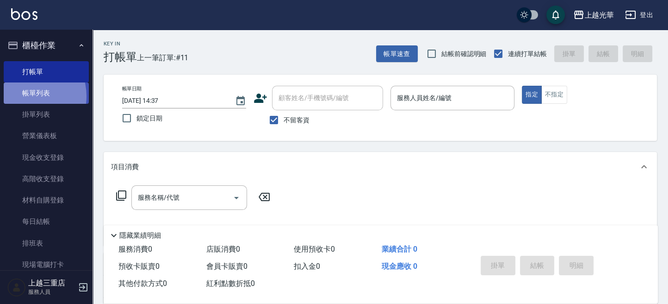
click at [25, 96] on link "帳單列表" at bounding box center [46, 92] width 85 height 21
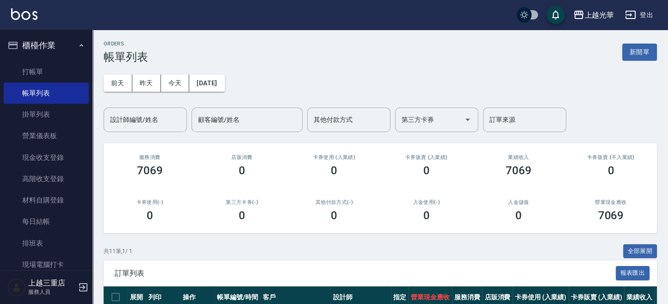
click at [136, 118] on input "設計師編號/姓名" at bounding box center [145, 120] width 75 height 16
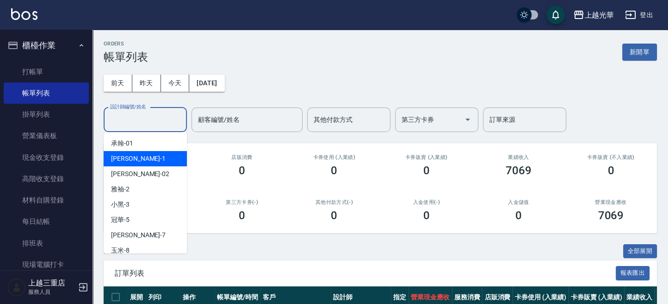
click at [145, 156] on div "小[PERSON_NAME] -1" at bounding box center [145, 158] width 83 height 15
type input "小詹-1"
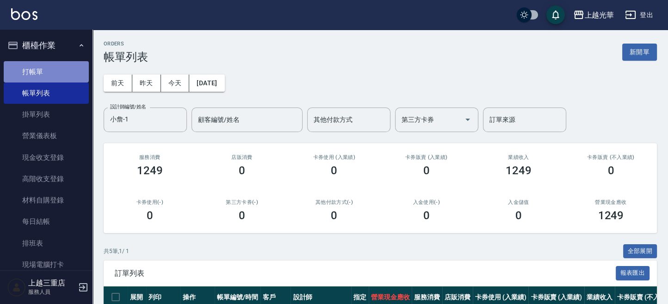
click at [46, 69] on link "打帳單" at bounding box center [46, 71] width 85 height 21
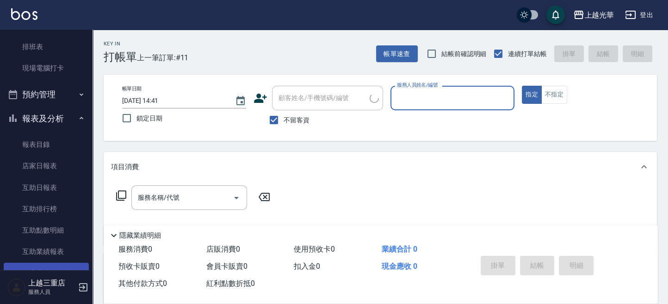
scroll to position [308, 0]
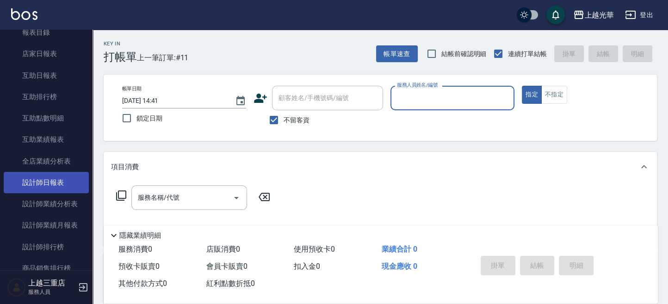
click at [57, 184] on link "設計師日報表" at bounding box center [46, 182] width 85 height 21
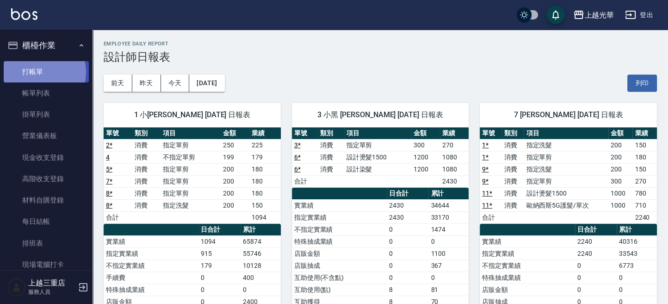
click at [42, 72] on link "打帳單" at bounding box center [46, 71] width 85 height 21
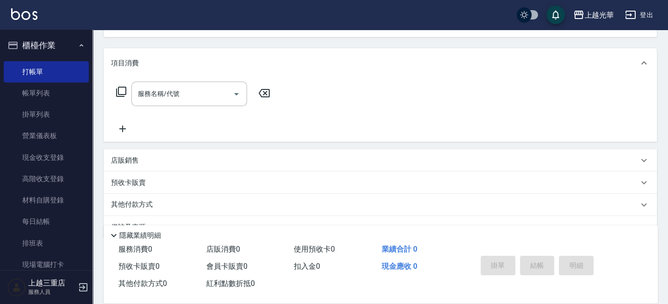
scroll to position [125, 0]
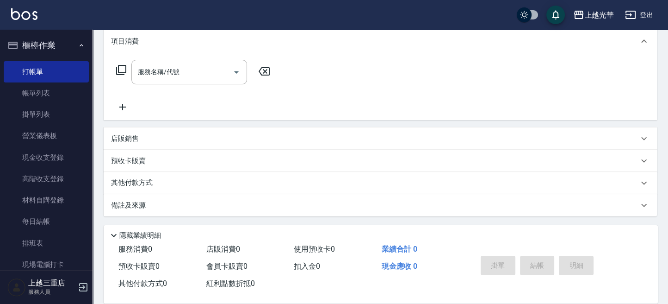
click at [140, 148] on div "店販銷售" at bounding box center [380, 138] width 553 height 22
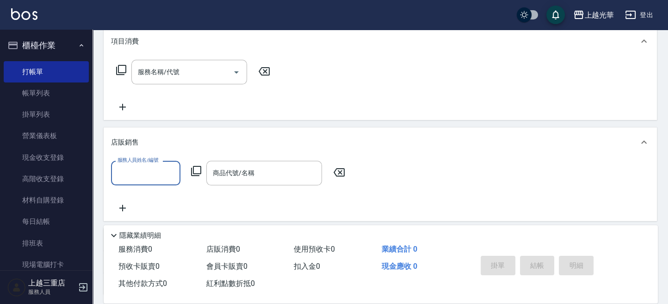
scroll to position [0, 0]
click at [142, 146] on div "店販銷售" at bounding box center [374, 142] width 527 height 10
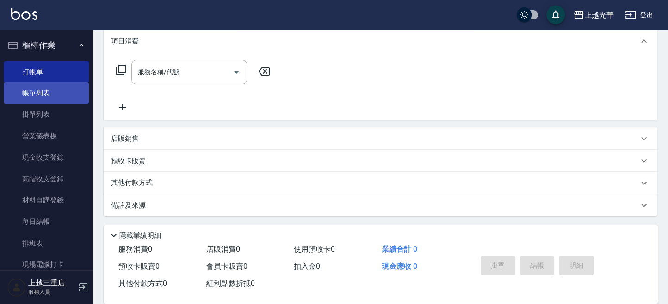
click at [28, 93] on link "帳單列表" at bounding box center [46, 92] width 85 height 21
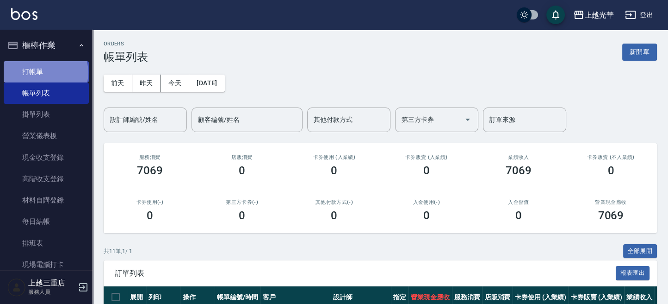
click at [45, 72] on link "打帳單" at bounding box center [46, 71] width 85 height 21
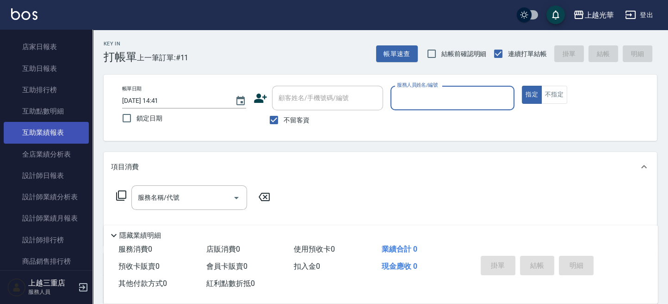
scroll to position [332, 0]
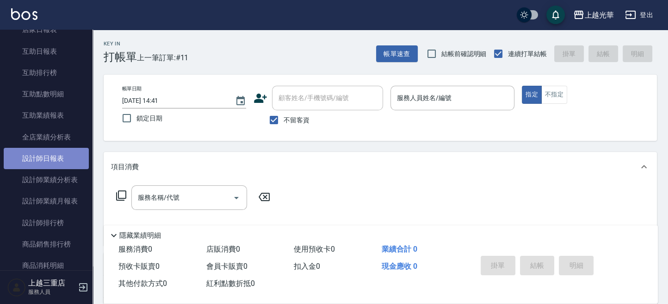
click at [64, 152] on link "設計師日報表" at bounding box center [46, 158] width 85 height 21
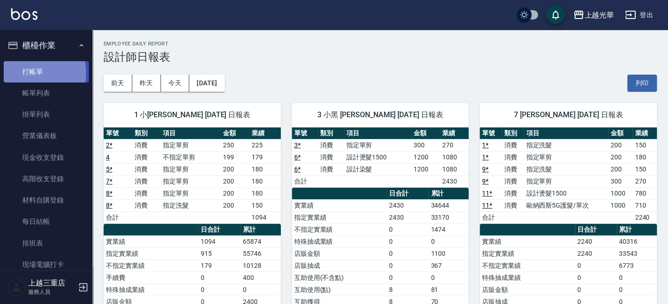
click at [18, 73] on link "打帳單" at bounding box center [46, 71] width 85 height 21
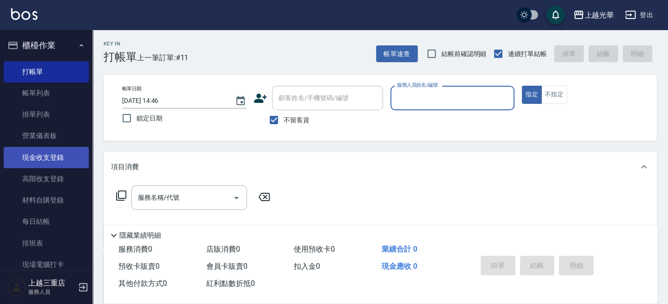
click at [82, 164] on link "現金收支登錄" at bounding box center [46, 157] width 85 height 21
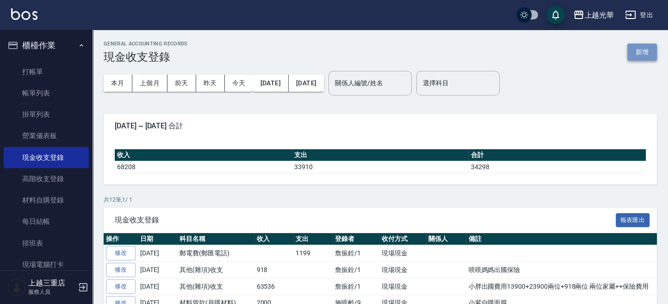
click at [633, 51] on button "新增" at bounding box center [642, 51] width 30 height 17
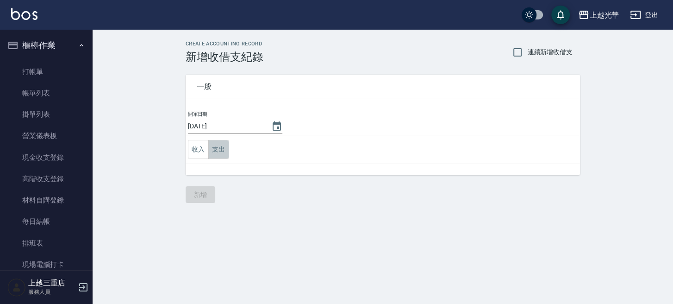
click at [220, 149] on button "支出" at bounding box center [218, 149] width 21 height 19
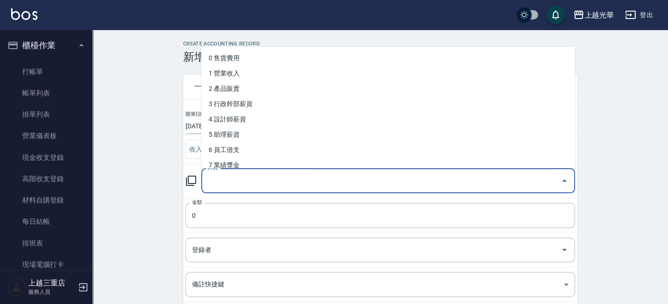
click at [248, 186] on input "科目" at bounding box center [381, 181] width 352 height 16
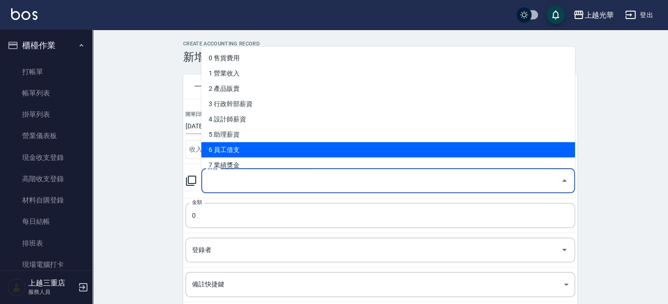
click at [250, 152] on li "6 員工借支" at bounding box center [388, 149] width 374 height 15
type input "6 員工借支"
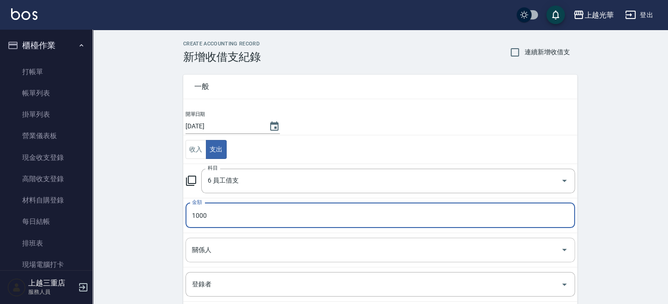
drag, startPoint x: 287, startPoint y: 261, endPoint x: 287, endPoint y: 254, distance: 6.5
click at [287, 259] on div "關係人" at bounding box center [381, 249] width 390 height 25
type input "1000"
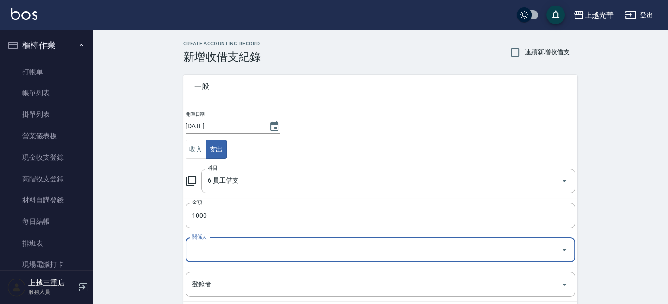
click at [287, 250] on input "關係人" at bounding box center [373, 250] width 367 height 16
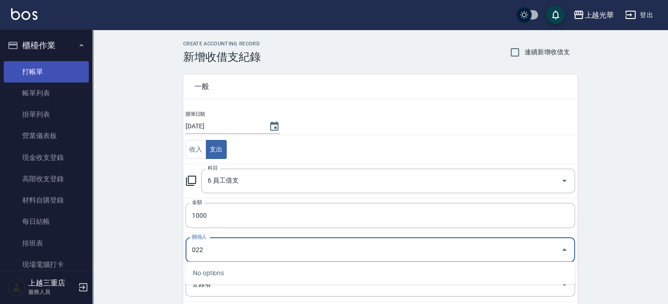
type input "022"
click at [49, 63] on link "打帳單" at bounding box center [46, 71] width 85 height 21
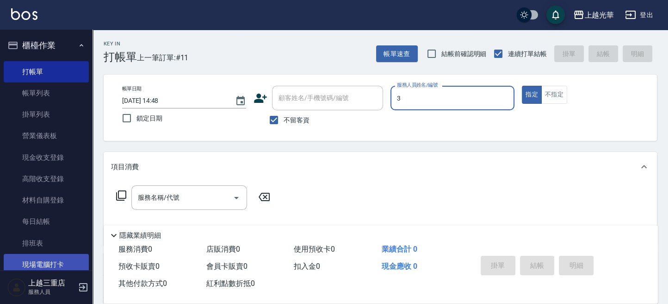
type input "3"
type button "true"
type input "小黑-3"
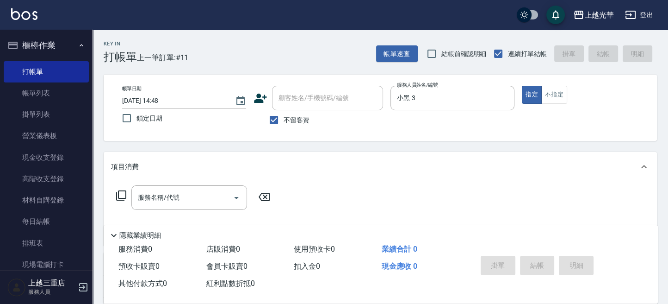
click at [557, 103] on div "帳單日期 [DATE] 14:48 鎖定日期 顧客姓名/手機號碼/編號 顧客姓名/手機號碼/編號 不留客資 服務人員姓名/編號 小黑-3 服務人員姓名/編號 …" at bounding box center [380, 108] width 531 height 44
click at [555, 103] on div "帳單日期 [DATE] 14:48 鎖定日期 顧客姓名/手機號碼/編號 顧客姓名/手機號碼/編號 不留客資 服務人員姓名/編號 小黑-3 服務人員姓名/編號 …" at bounding box center [380, 108] width 531 height 44
click at [555, 101] on button "不指定" at bounding box center [554, 95] width 26 height 18
click at [208, 199] on input "服務名稱/代號" at bounding box center [182, 197] width 93 height 16
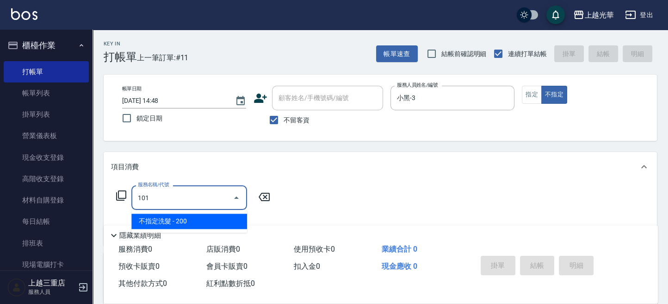
type input "不指定洗髮(101)"
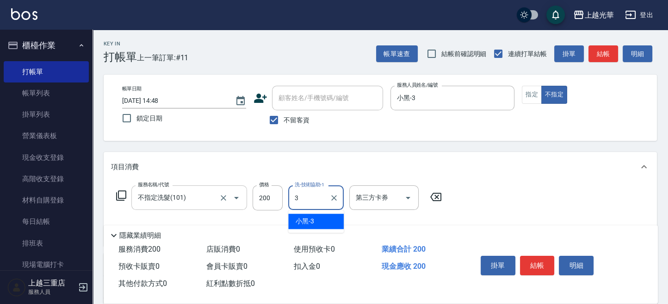
type input "小黑-3"
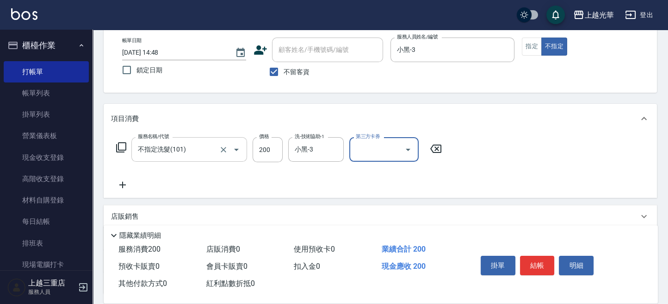
scroll to position [123, 0]
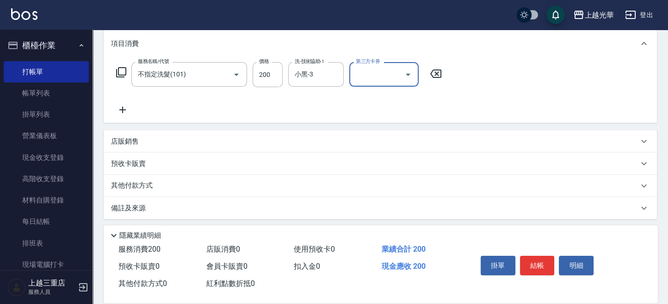
click at [131, 112] on icon at bounding box center [122, 109] width 23 height 11
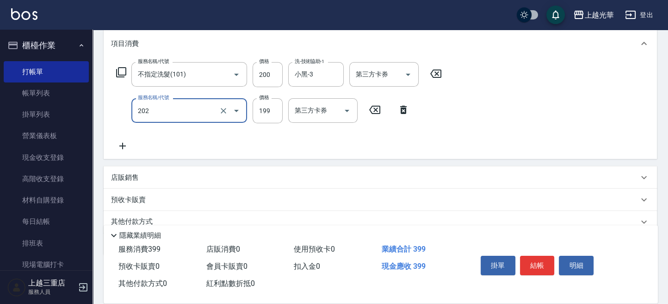
type input "不指定單剪(202)"
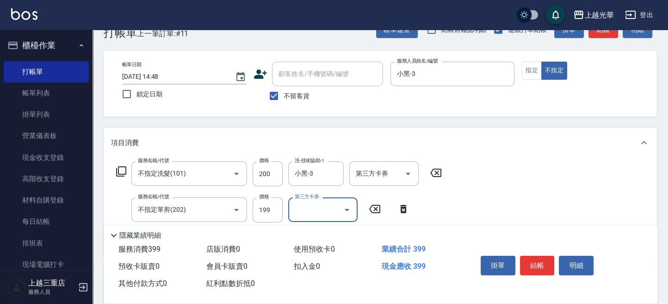
scroll to position [0, 0]
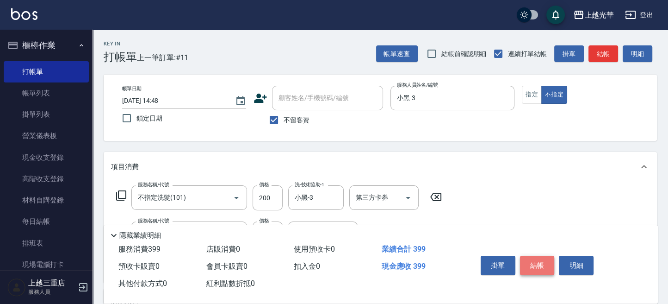
click at [545, 261] on button "結帳" at bounding box center [537, 264] width 35 height 19
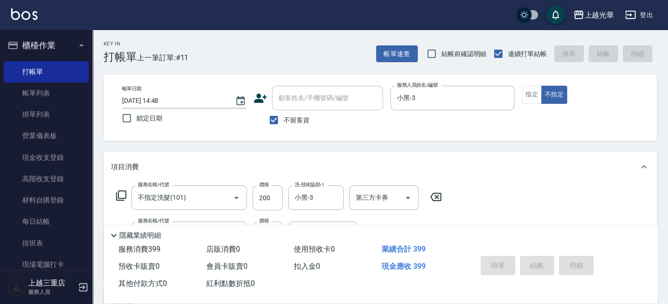
type input "[DATE] 14:52"
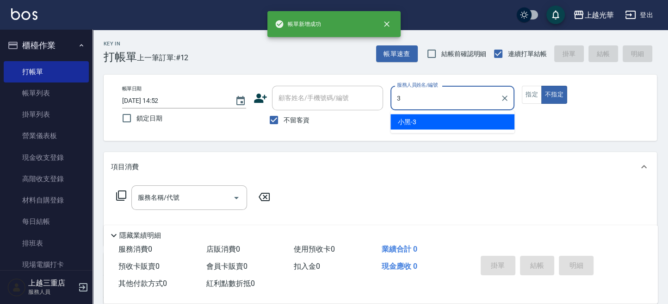
type input "小黑-3"
type button "false"
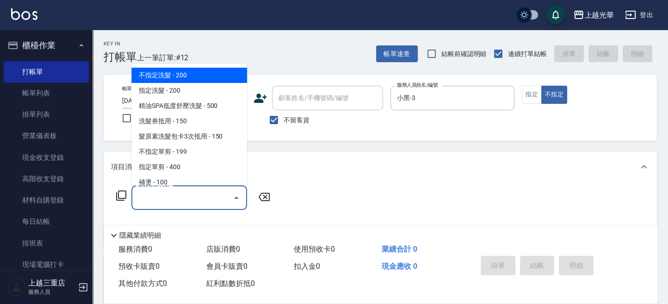
click at [151, 199] on input "服務名稱/代號" at bounding box center [182, 197] width 93 height 16
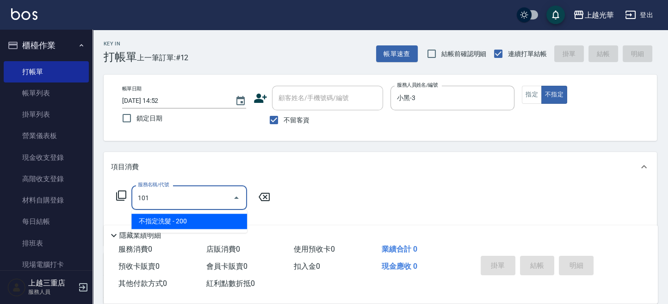
type input "不指定洗髮(101)"
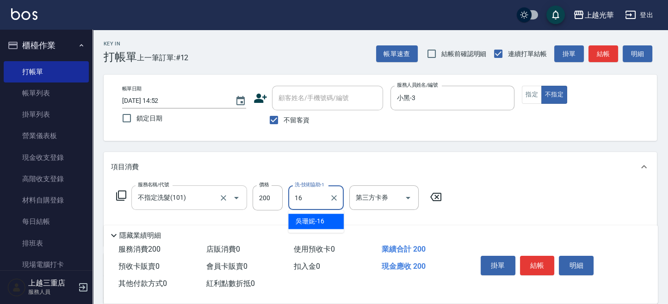
type input "吳珊妮-16"
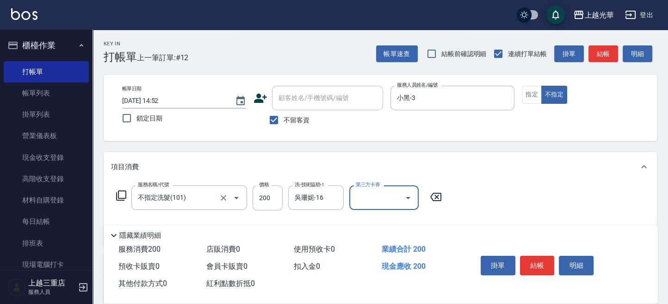
scroll to position [62, 0]
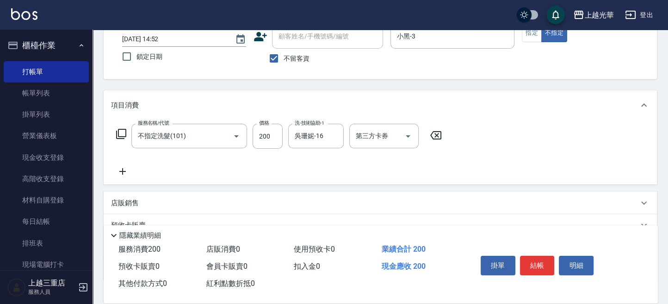
click at [127, 172] on icon at bounding box center [122, 171] width 23 height 11
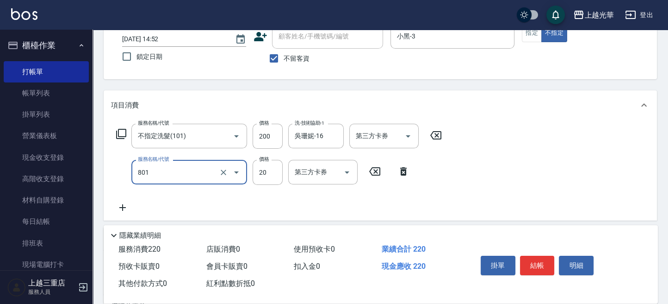
type input "潤絲(801)"
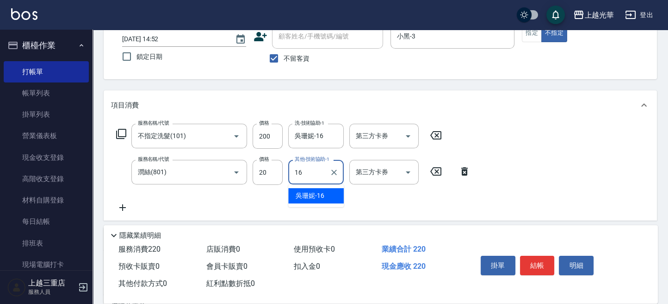
type input "吳珊妮-16"
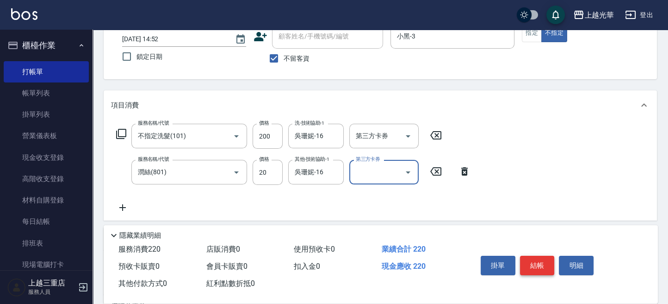
click at [539, 263] on button "結帳" at bounding box center [537, 264] width 35 height 19
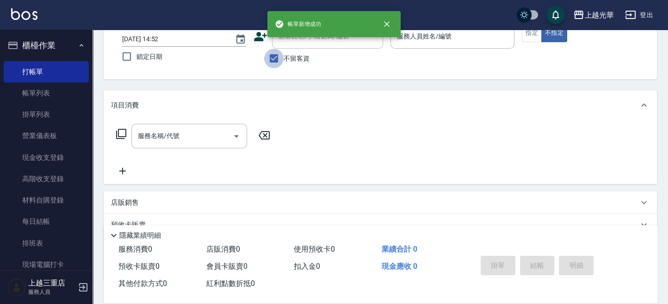
click at [277, 55] on input "不留客資" at bounding box center [273, 58] width 19 height 19
checkbox input "false"
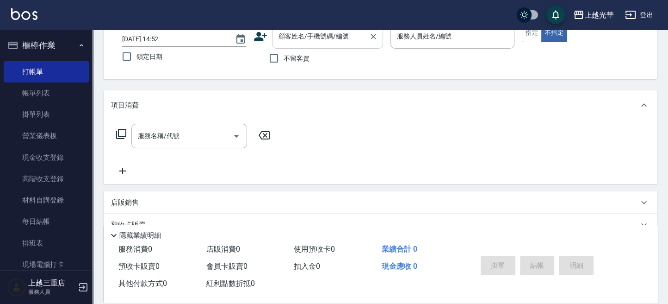
click at [288, 44] on div "顧客姓名/手機號碼/編號" at bounding box center [327, 36] width 111 height 25
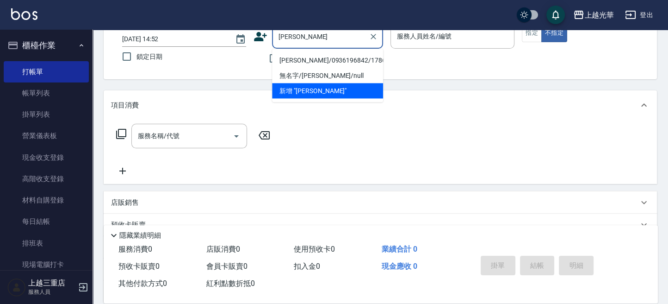
scroll to position [0, 0]
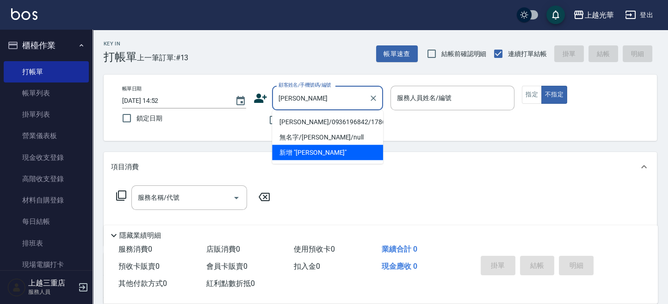
click at [290, 120] on li "[PERSON_NAME]/0936196842/1786" at bounding box center [327, 121] width 111 height 15
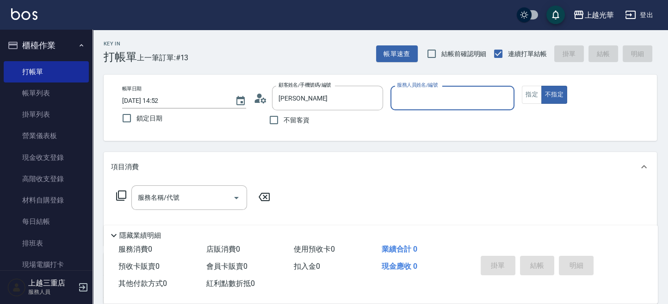
type input "[PERSON_NAME]/0936196842/1786"
type input "小黑-3"
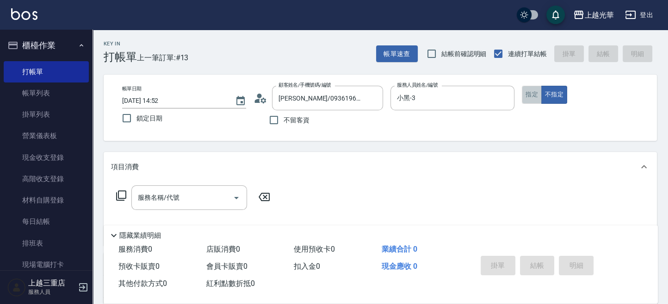
click at [530, 98] on button "指定" at bounding box center [532, 95] width 20 height 18
click at [198, 194] on input "服務名稱/代號" at bounding box center [182, 197] width 93 height 16
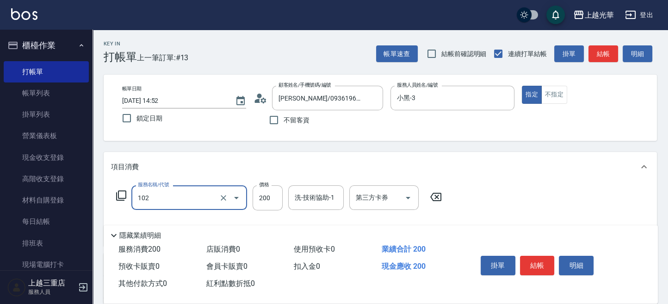
type input "指定洗髮(102)"
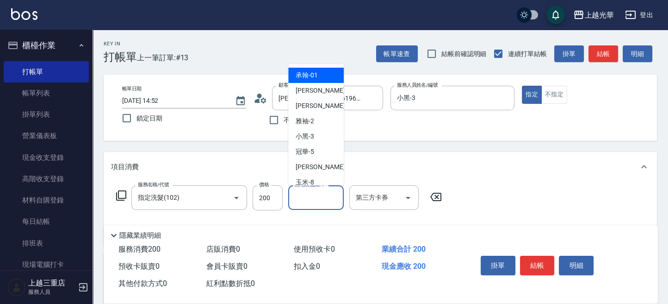
click at [321, 189] on div "洗-技術協助-1 洗-技術協助-1" at bounding box center [316, 197] width 56 height 25
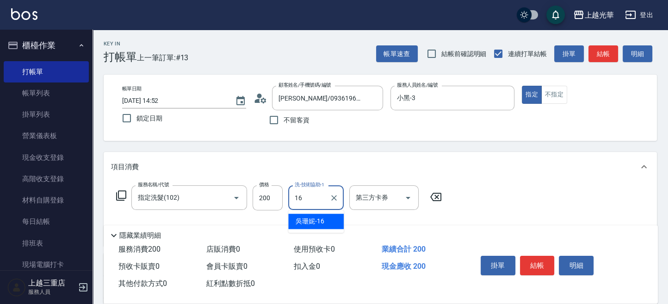
type input "吳珊妮-16"
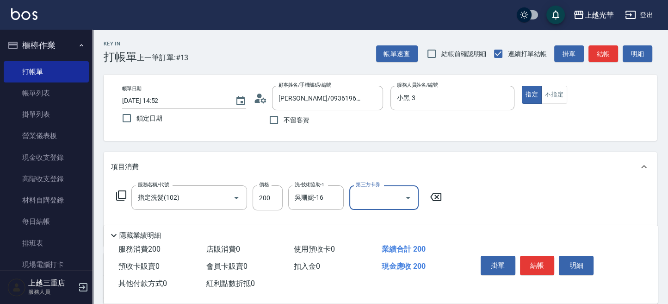
scroll to position [62, 0]
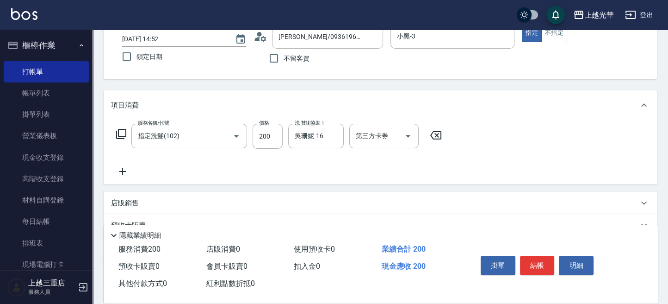
click at [126, 171] on icon at bounding box center [122, 171] width 23 height 11
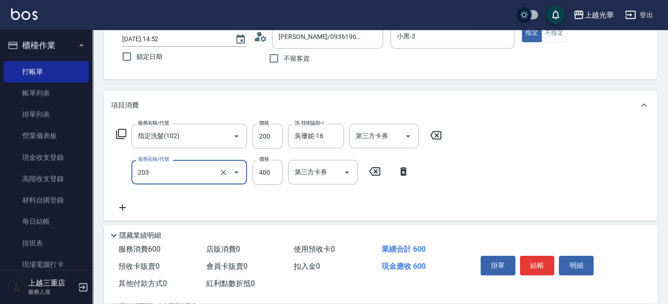
type input "指定單剪(203)"
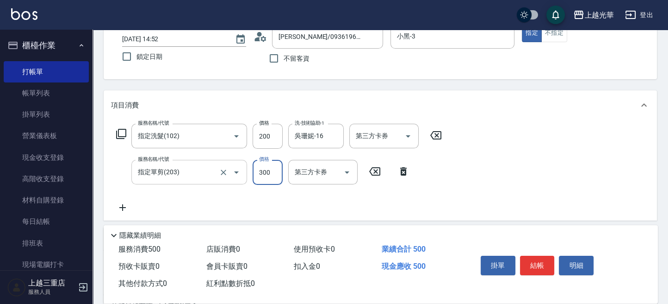
type input "300"
click at [532, 258] on button "結帳" at bounding box center [537, 264] width 35 height 19
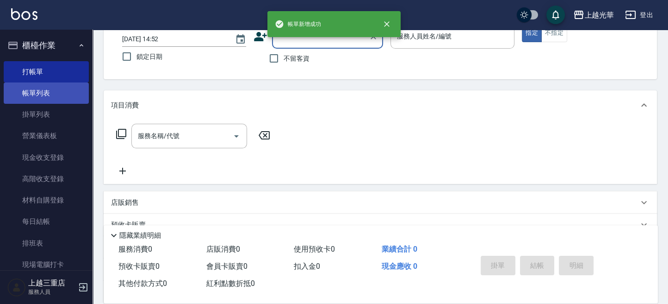
click at [38, 94] on link "帳單列表" at bounding box center [46, 92] width 85 height 21
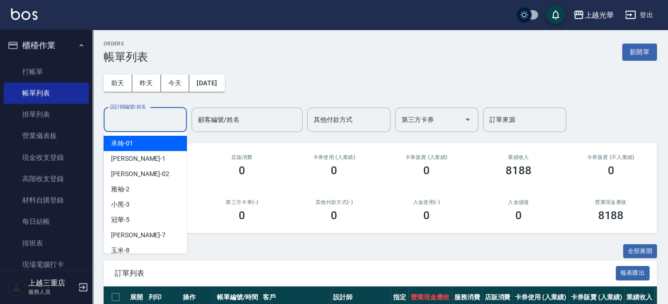
click at [161, 116] on input "設計師編號/姓名" at bounding box center [145, 120] width 75 height 16
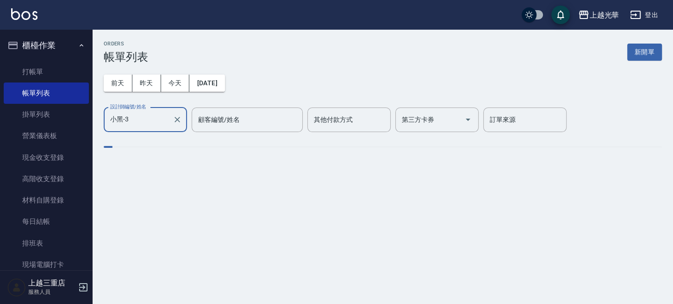
type input "小黑-3"
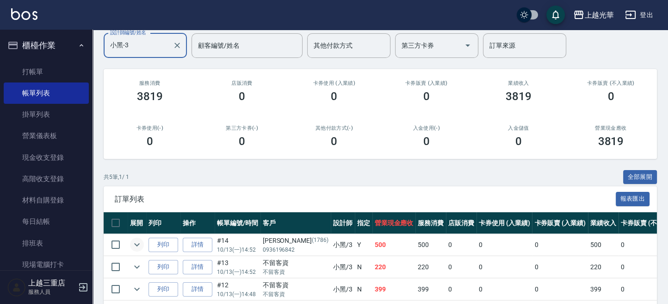
scroll to position [98, 0]
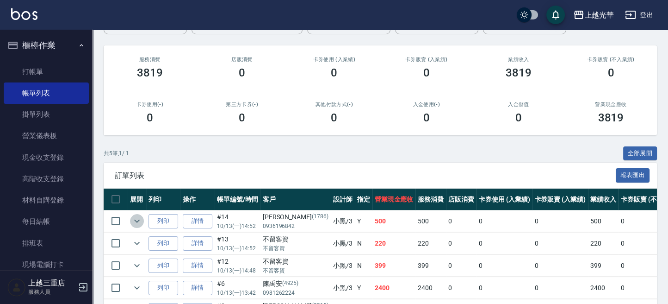
click at [136, 218] on icon "expand row" at bounding box center [136, 220] width 11 height 11
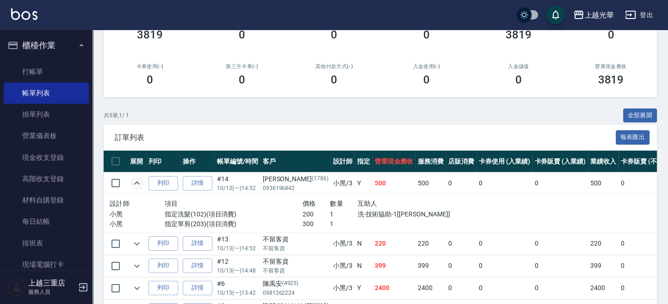
scroll to position [159, 0]
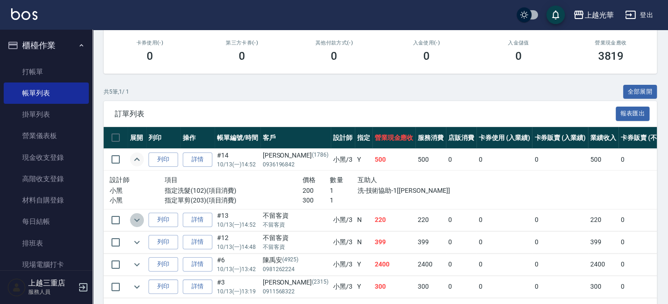
click at [140, 217] on icon "expand row" at bounding box center [136, 219] width 11 height 11
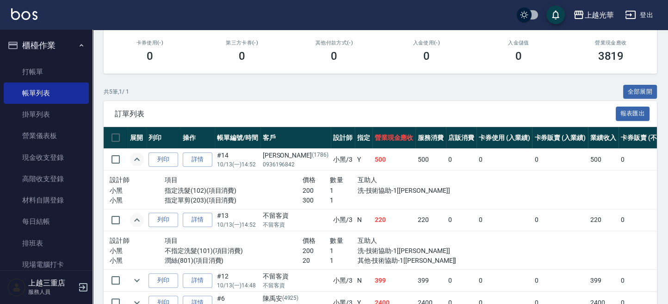
scroll to position [235, 0]
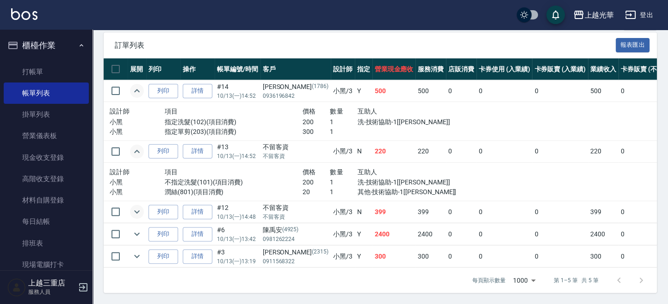
click at [135, 206] on icon "expand row" at bounding box center [136, 211] width 11 height 11
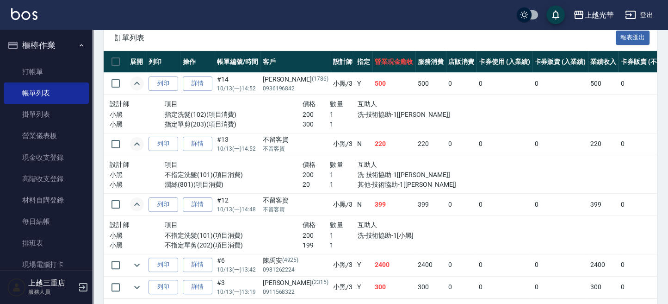
scroll to position [274, 0]
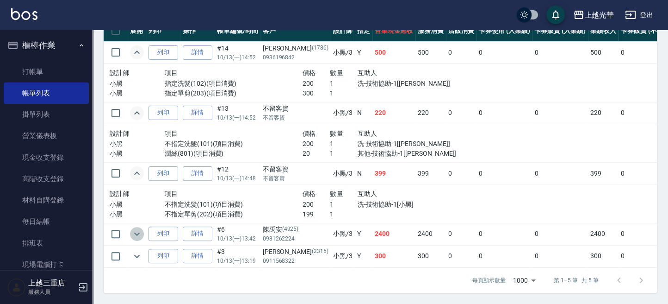
click at [140, 228] on icon "expand row" at bounding box center [136, 233] width 11 height 11
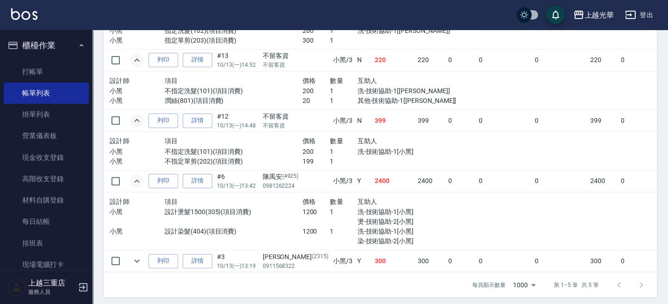
scroll to position [331, 0]
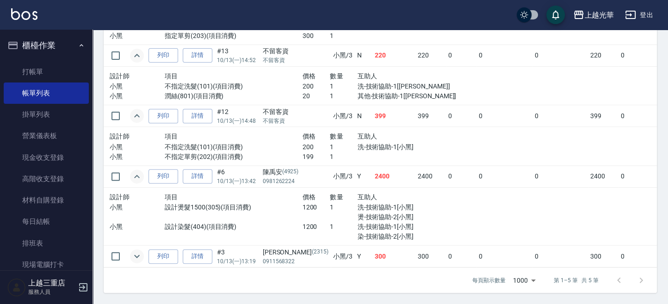
click at [138, 250] on icon "expand row" at bounding box center [136, 255] width 11 height 11
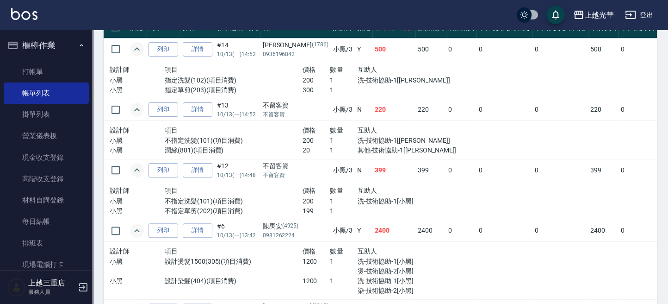
scroll to position [23, 0]
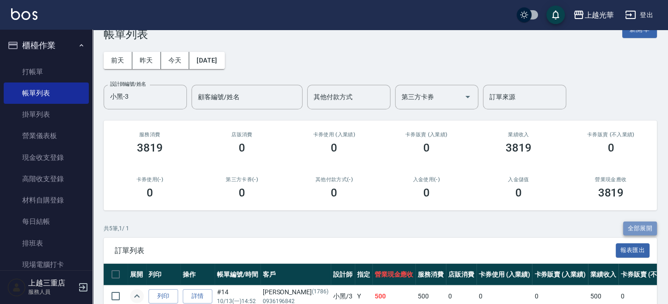
click at [626, 229] on button "全部展開" at bounding box center [640, 228] width 34 height 14
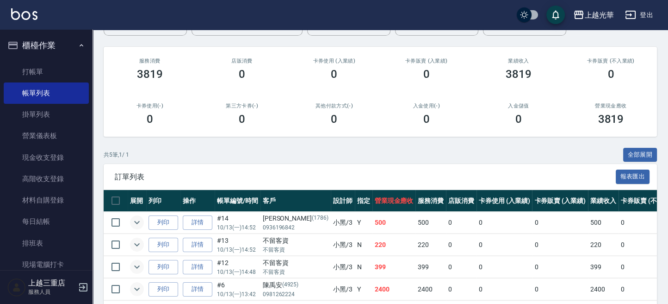
scroll to position [159, 0]
